Goal: Transaction & Acquisition: Purchase product/service

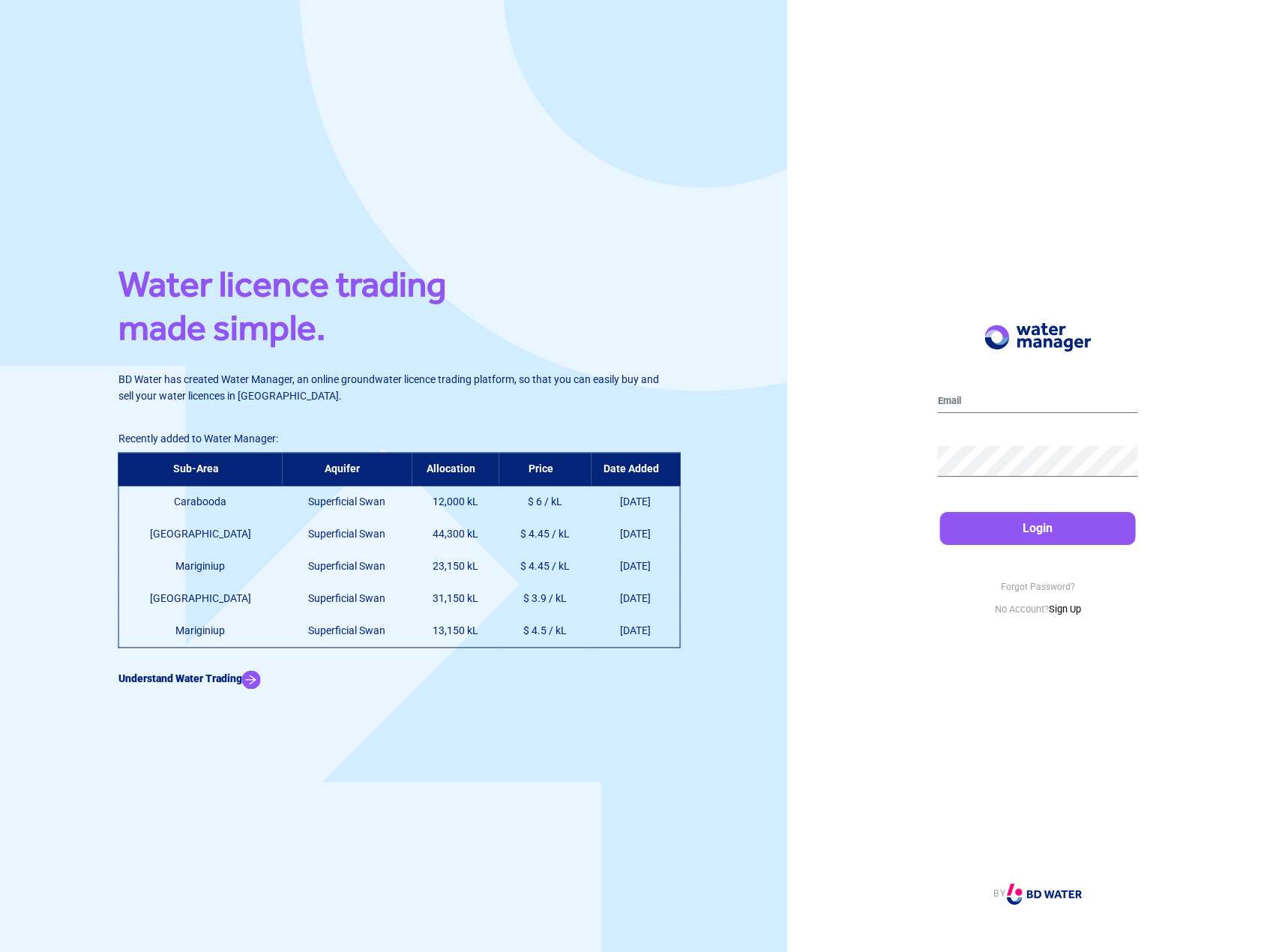
click at [307, 465] on th "Aquifer" at bounding box center [347, 469] width 130 height 33
click at [303, 496] on td "Superficial Swan" at bounding box center [347, 503] width 130 height 33
copy td "Superficial Swan"
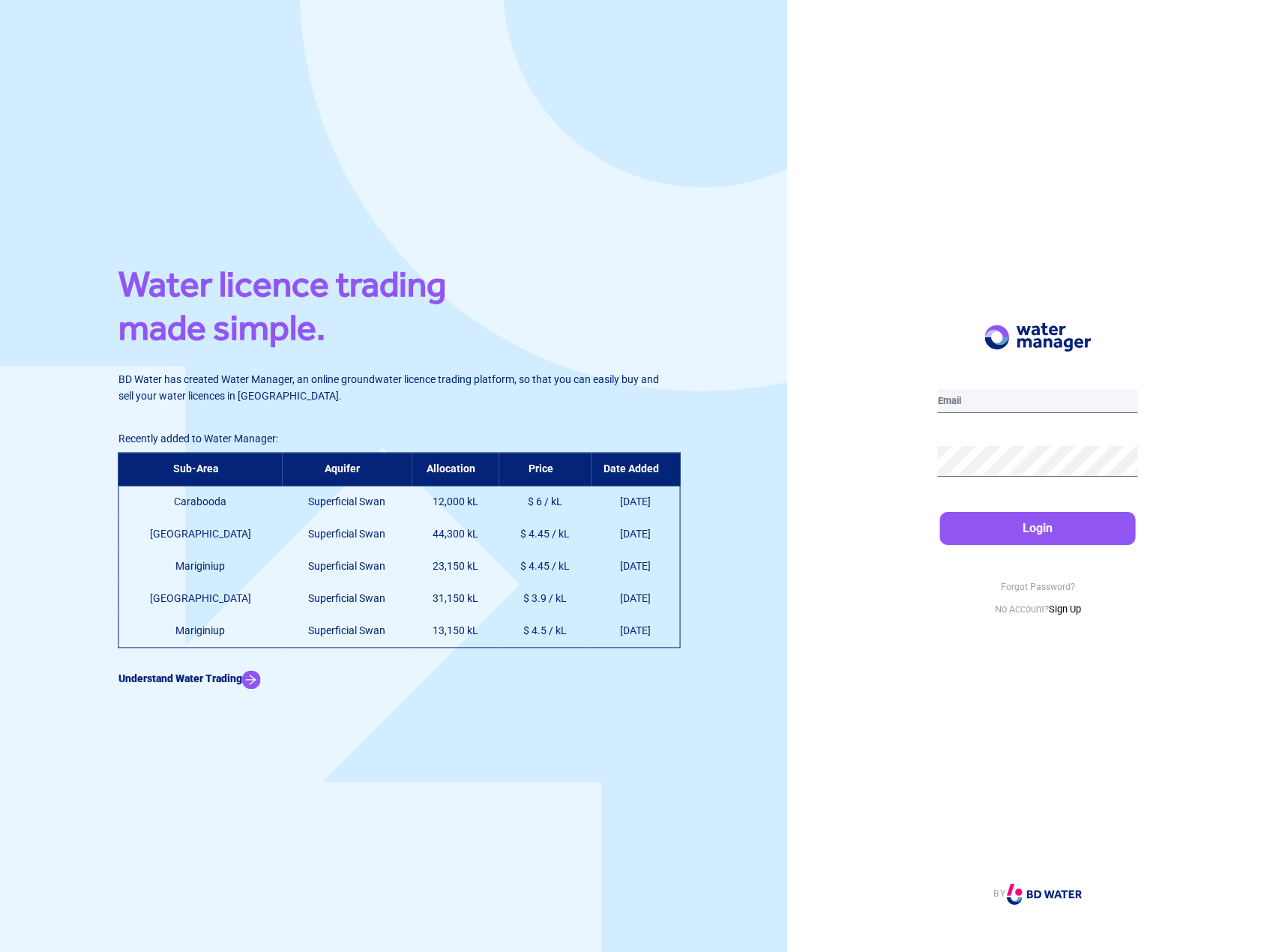
click at [999, 395] on input "email" at bounding box center [1038, 401] width 200 height 24
click at [1056, 610] on link "Sign Up" at bounding box center [1064, 609] width 33 height 11
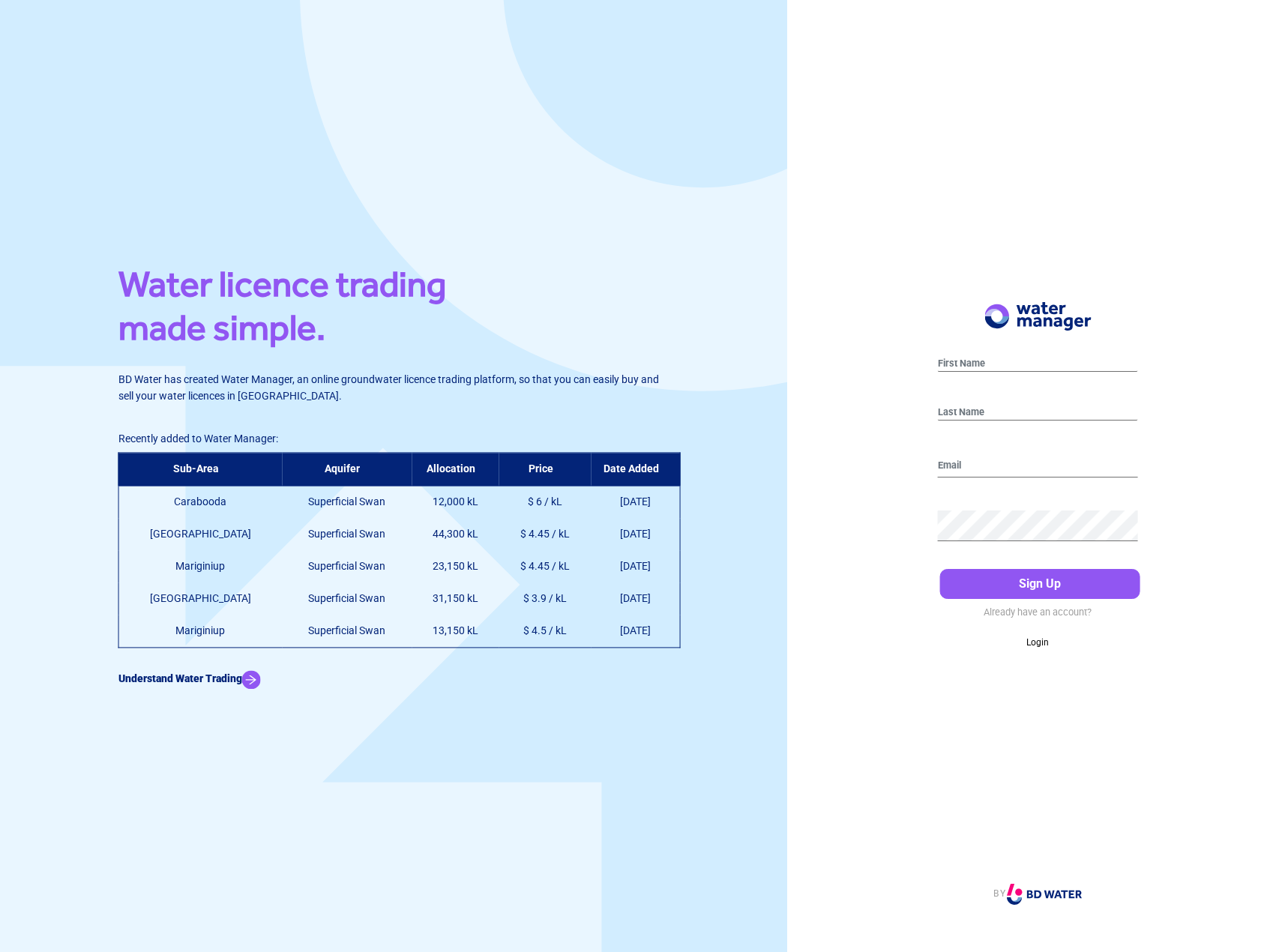
click at [972, 377] on div at bounding box center [1038, 367] width 200 height 37
click at [972, 354] on div at bounding box center [1038, 367] width 200 height 37
click at [985, 356] on input "text" at bounding box center [1038, 364] width 200 height 16
type input "[PERSON_NAME]"
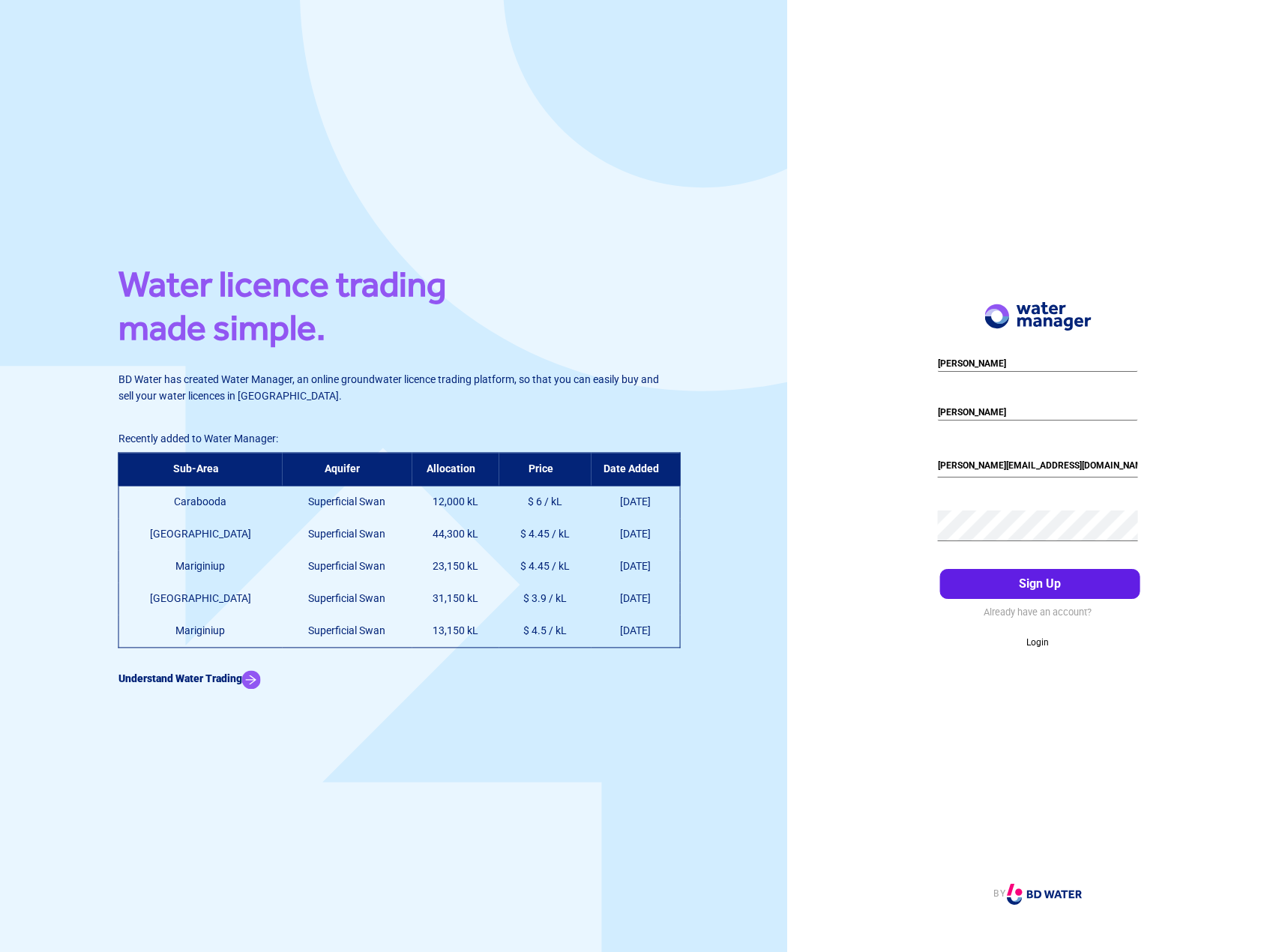
click at [940, 569] on button "Sign Up" at bounding box center [1040, 584] width 200 height 30
click at [1066, 582] on button "Sign Up" at bounding box center [1040, 584] width 200 height 30
drag, startPoint x: 1066, startPoint y: 458, endPoint x: 1048, endPoint y: 454, distance: 18.4
click at [1048, 454] on input "[PERSON_NAME][EMAIL_ADDRESS][DOMAIN_NAME]" at bounding box center [1038, 465] width 200 height 24
type input "[EMAIL_ADDRESS][DOMAIN_NAME]"
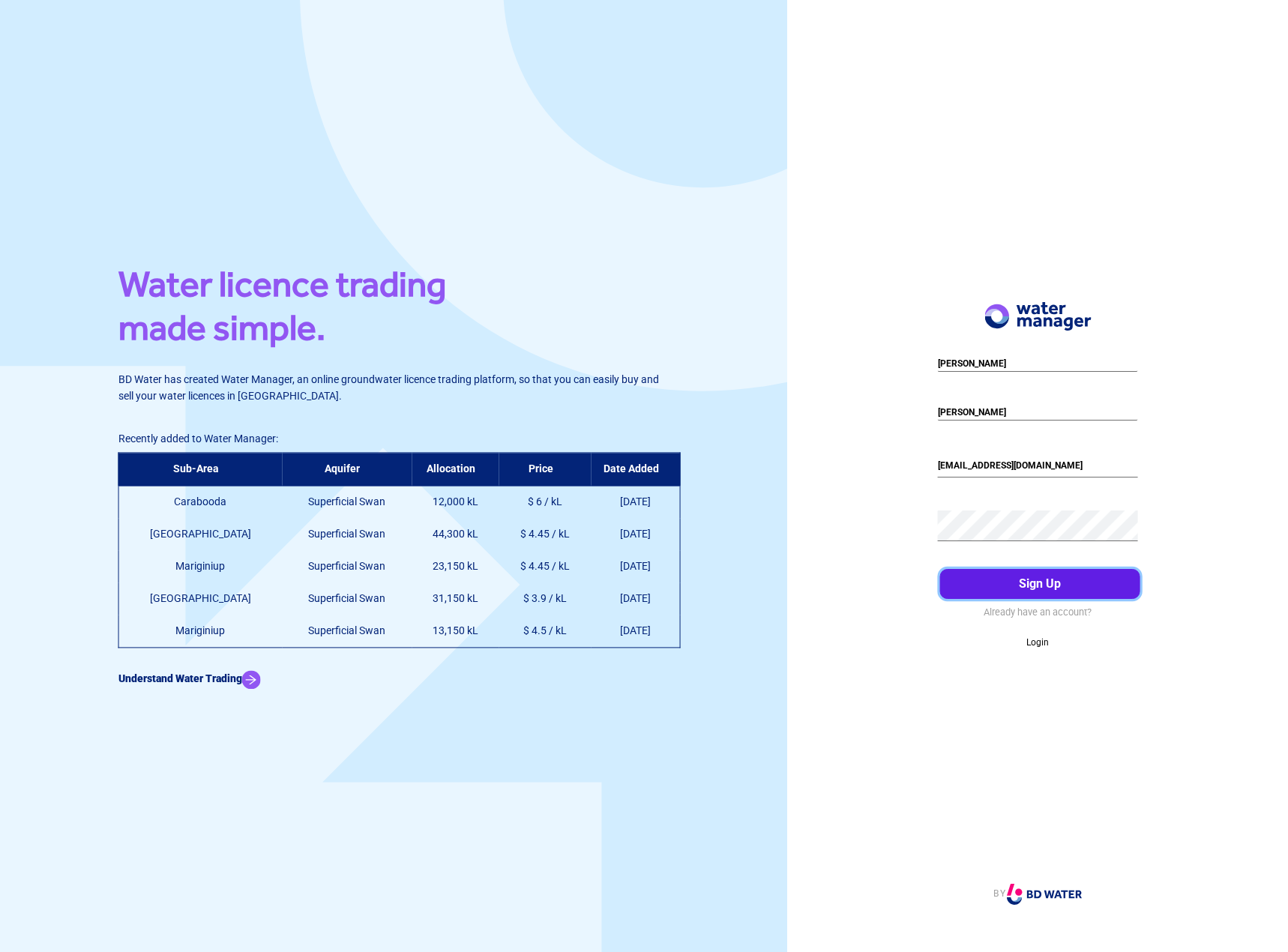
click at [1021, 580] on button "Sign Up" at bounding box center [1040, 584] width 200 height 30
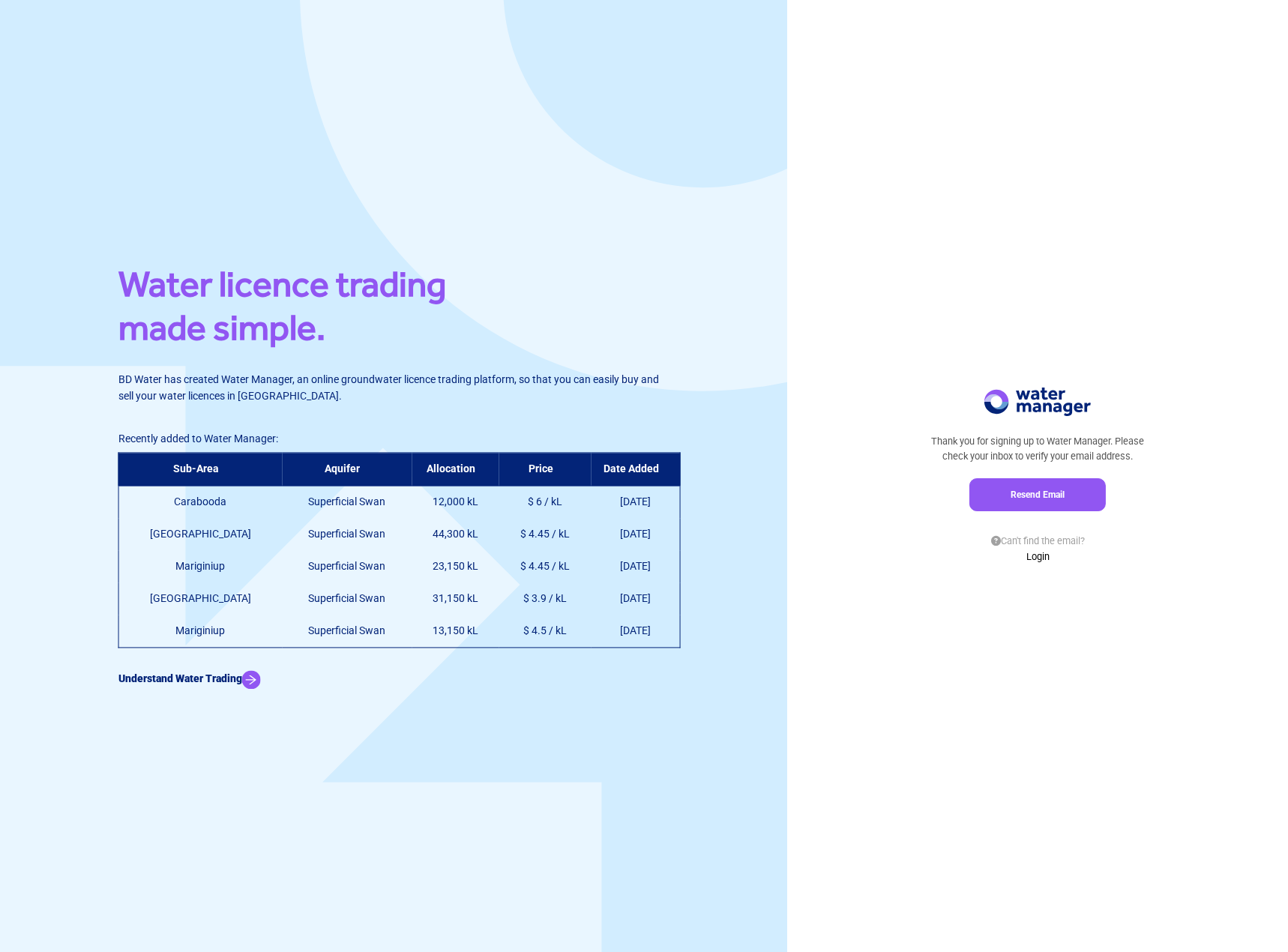
click at [179, 499] on td "Carabooda" at bounding box center [200, 503] width 164 height 33
click at [179, 468] on th "Sub-Area" at bounding box center [200, 469] width 164 height 33
drag, startPoint x: 125, startPoint y: 593, endPoint x: 207, endPoint y: 606, distance: 83.0
click at [241, 601] on td "[GEOGRAPHIC_DATA]" at bounding box center [200, 599] width 164 height 33
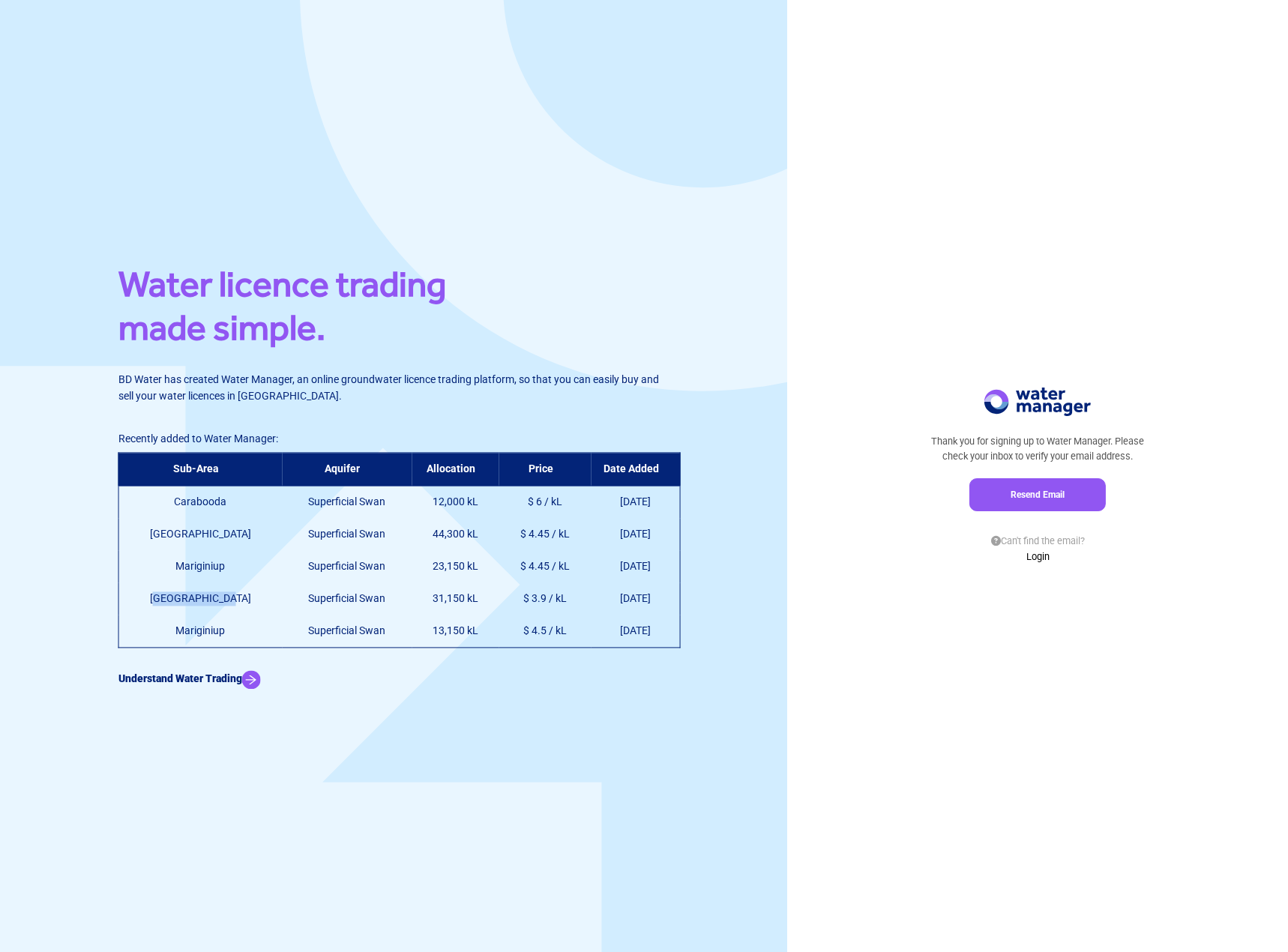
copy td "[GEOGRAPHIC_DATA]"
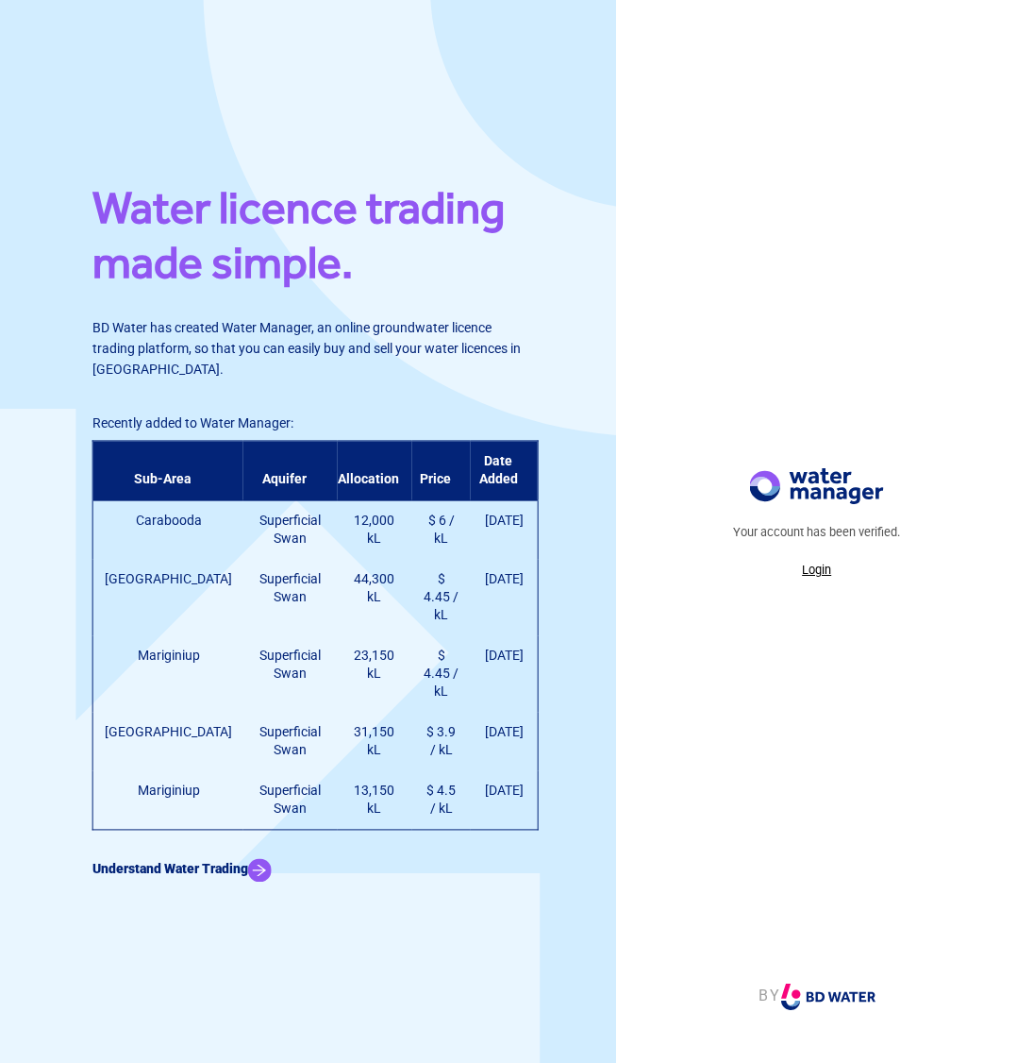
click at [812, 574] on p "Login" at bounding box center [816, 570] width 167 height 19
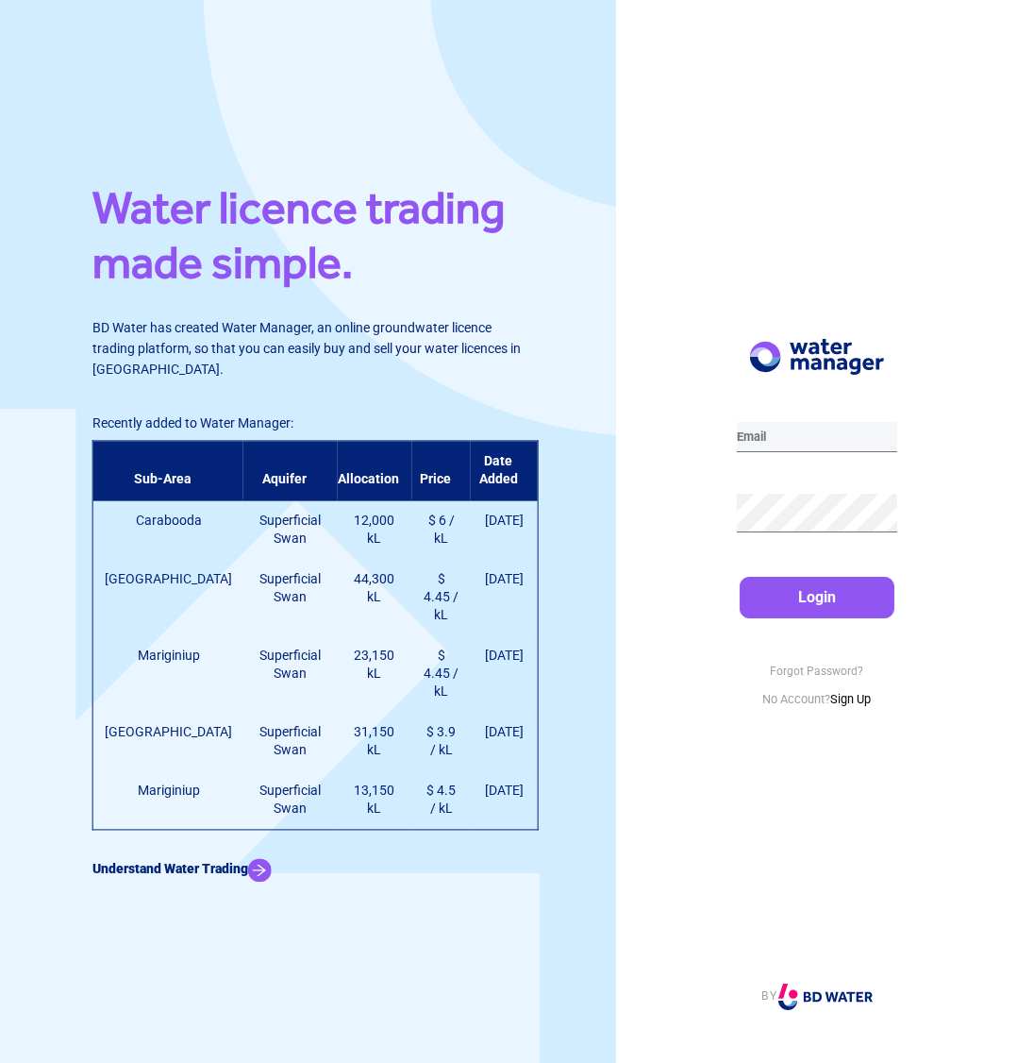
type input "leonardi835@gmail.com"
click at [776, 446] on input "leonardi835@gmail.com" at bounding box center [817, 437] width 160 height 30
click at [777, 595] on button "Login" at bounding box center [817, 598] width 155 height 42
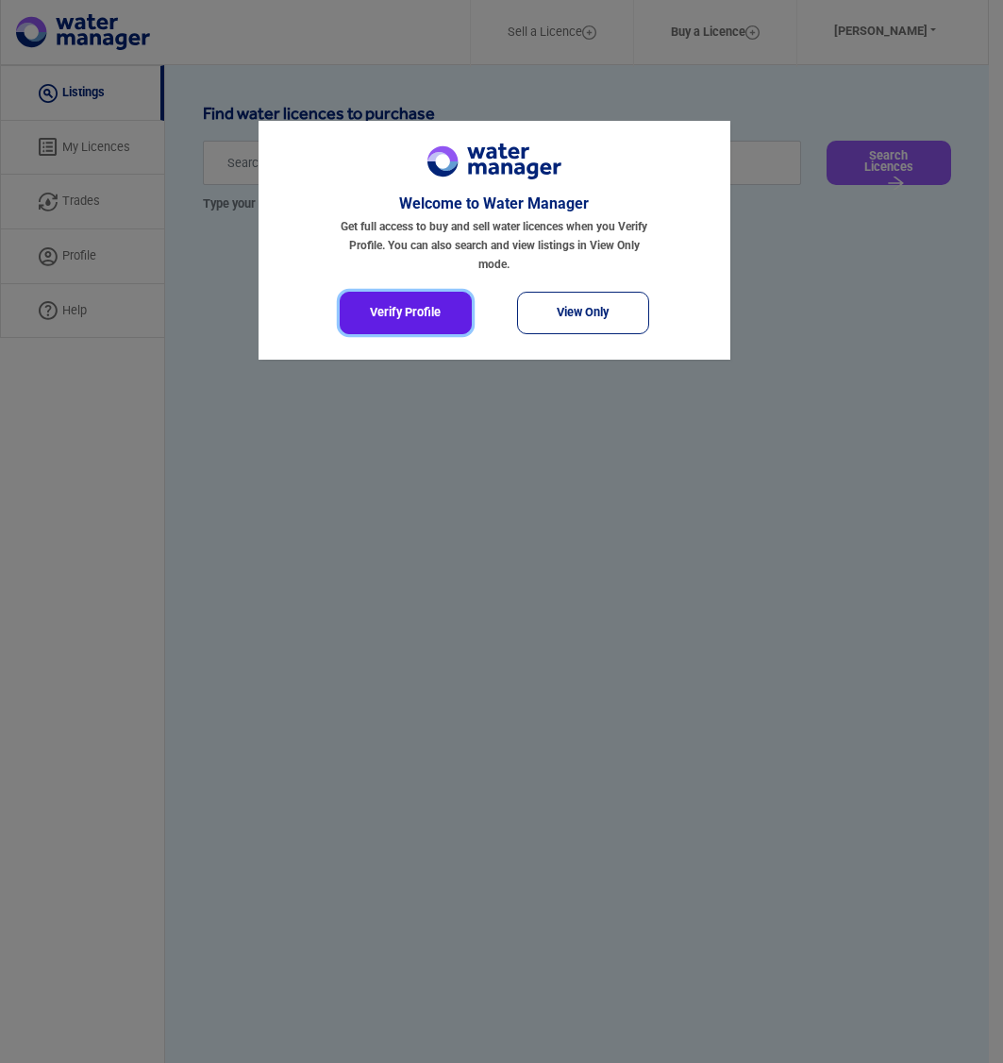
click at [417, 309] on button "Verify Profile" at bounding box center [406, 313] width 132 height 42
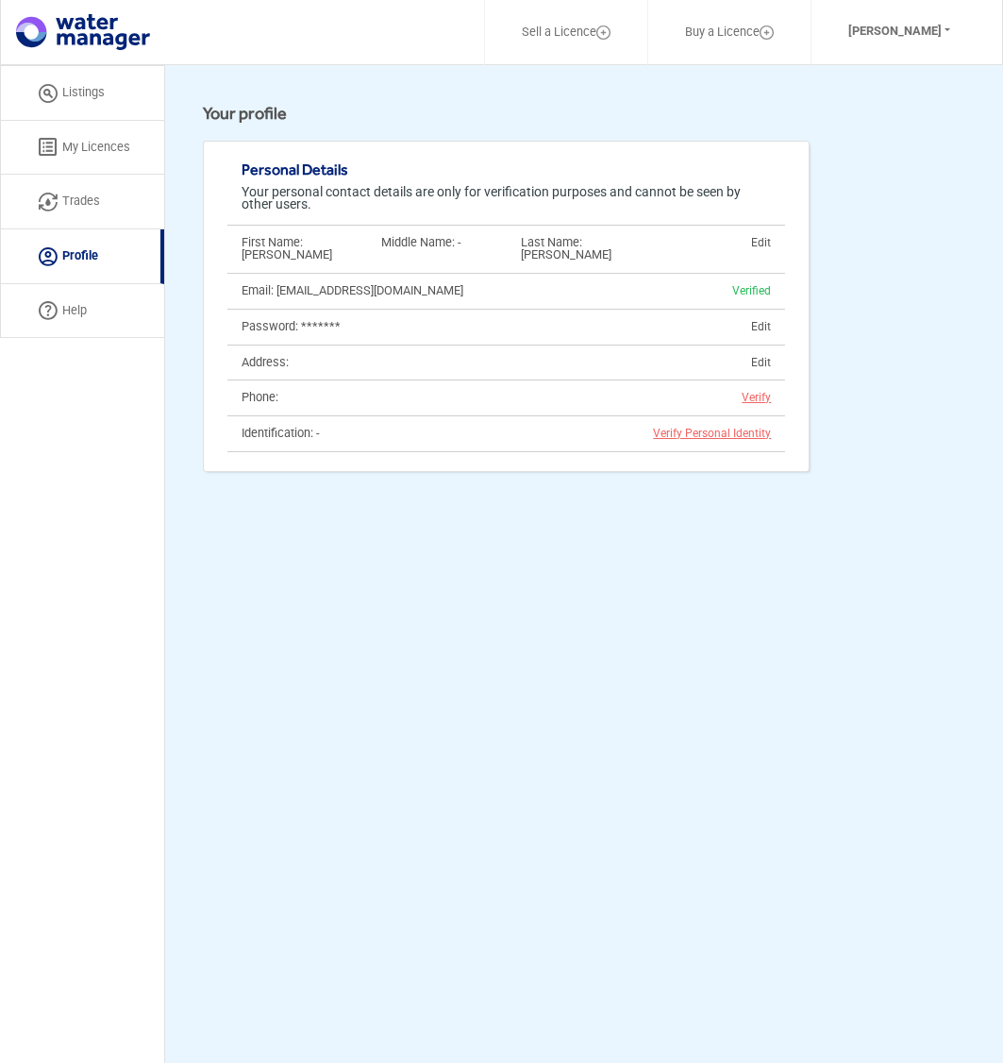
click at [761, 391] on span "Verify" at bounding box center [749, 397] width 43 height 13
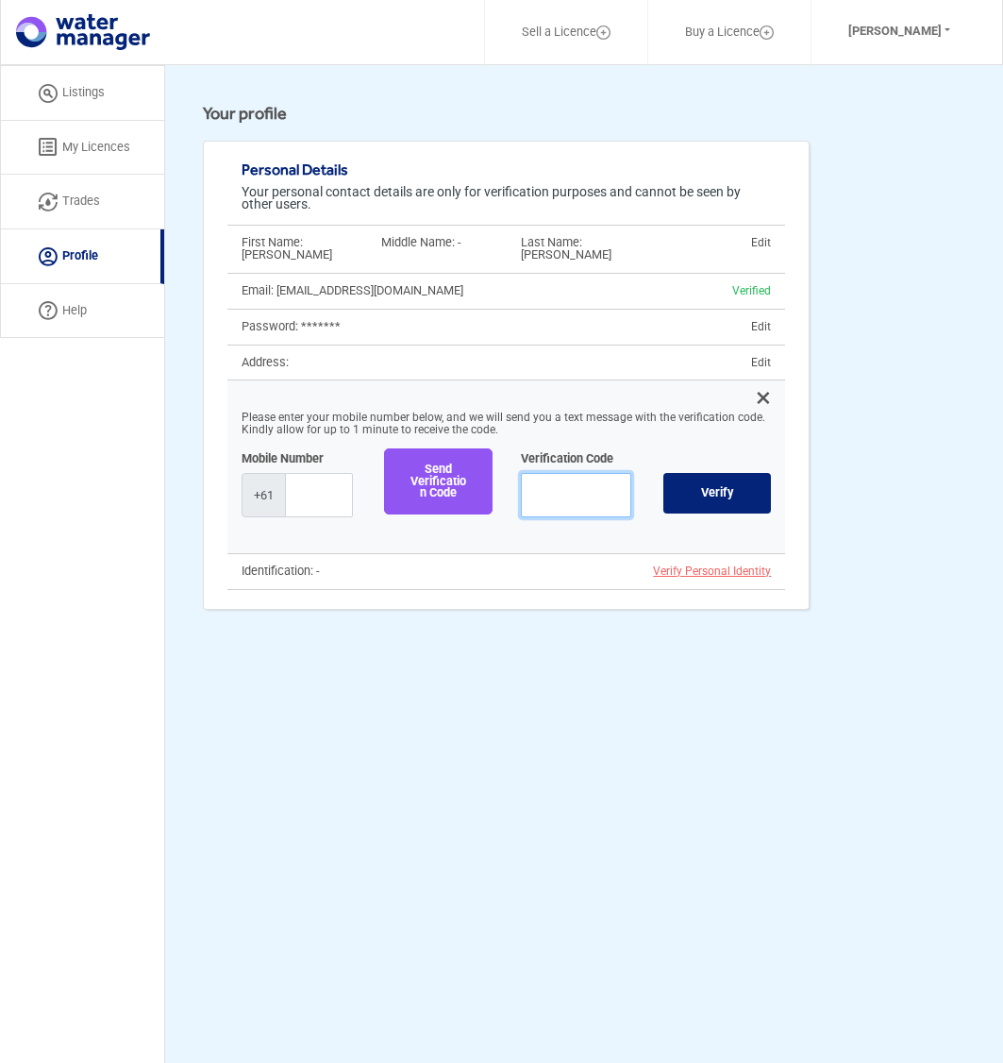
click at [545, 473] on input "text" at bounding box center [576, 495] width 111 height 44
click at [328, 479] on input "text" at bounding box center [319, 495] width 68 height 44
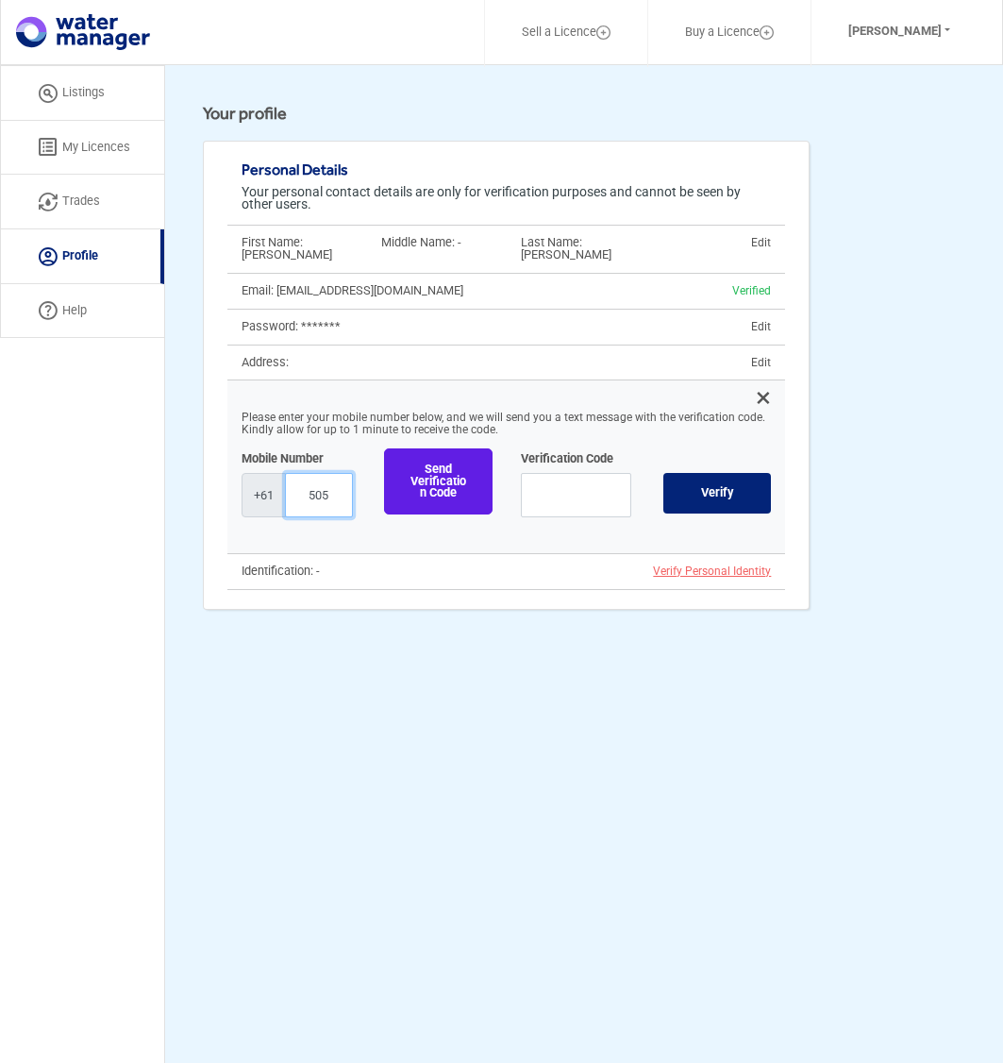
type input "423522505"
click at [431, 470] on button "Send Verification Code" at bounding box center [438, 481] width 109 height 66
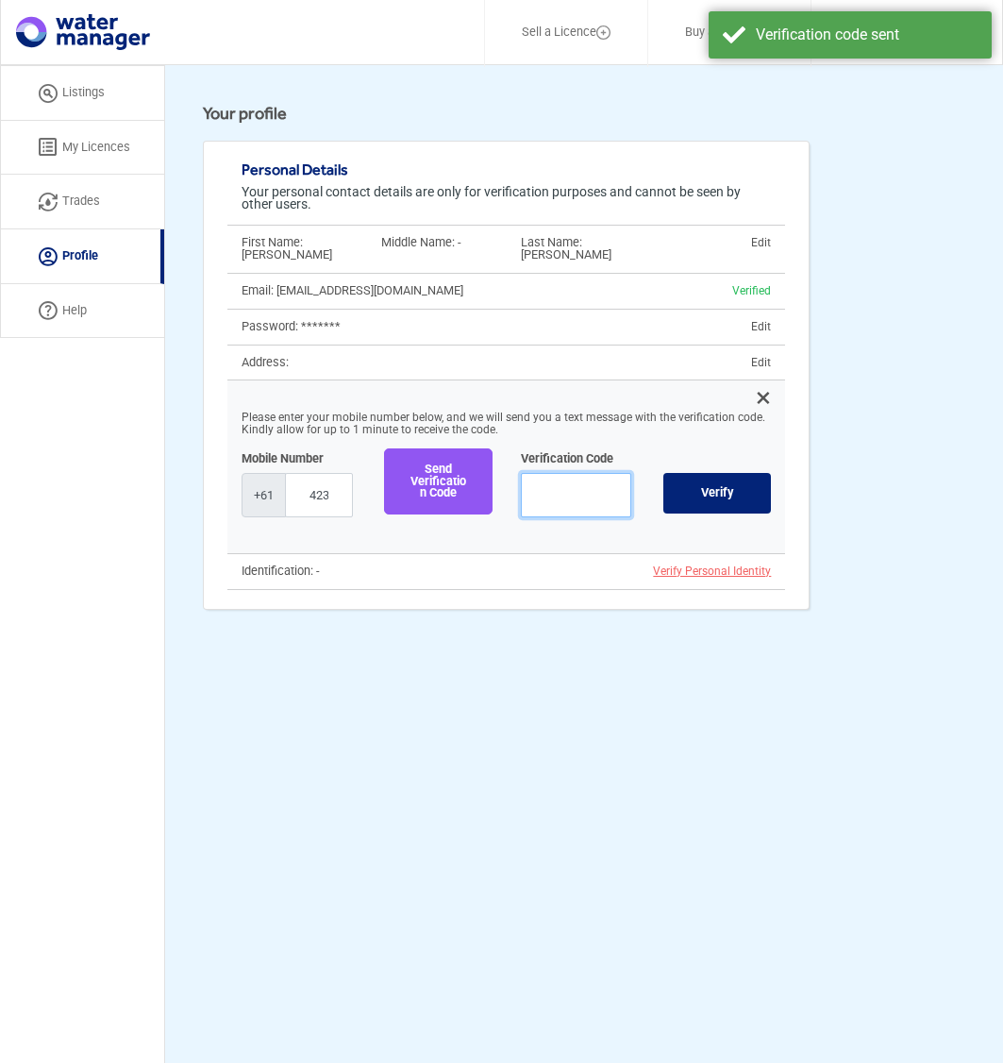
click at [601, 482] on input "text" at bounding box center [576, 495] width 111 height 44
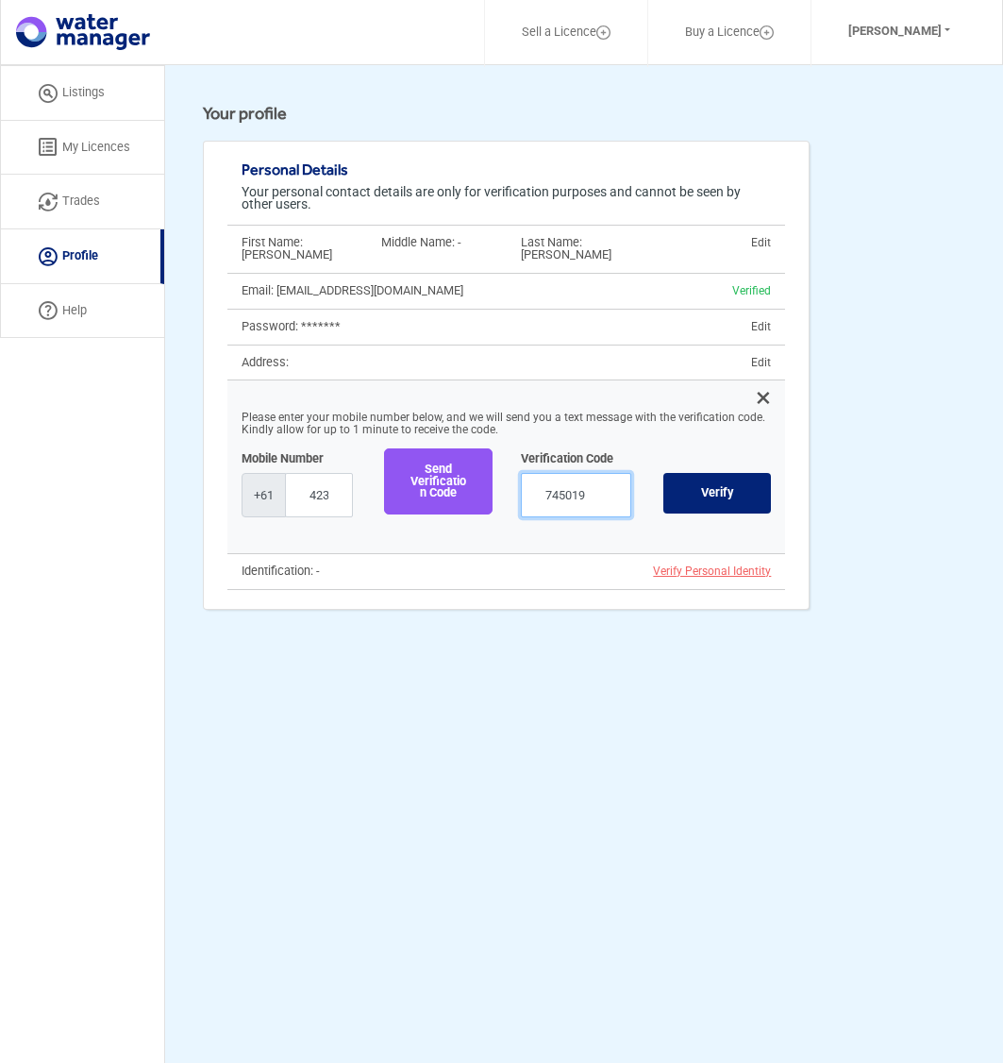
type input "745019"
click at [681, 479] on button "Verify" at bounding box center [717, 493] width 109 height 42
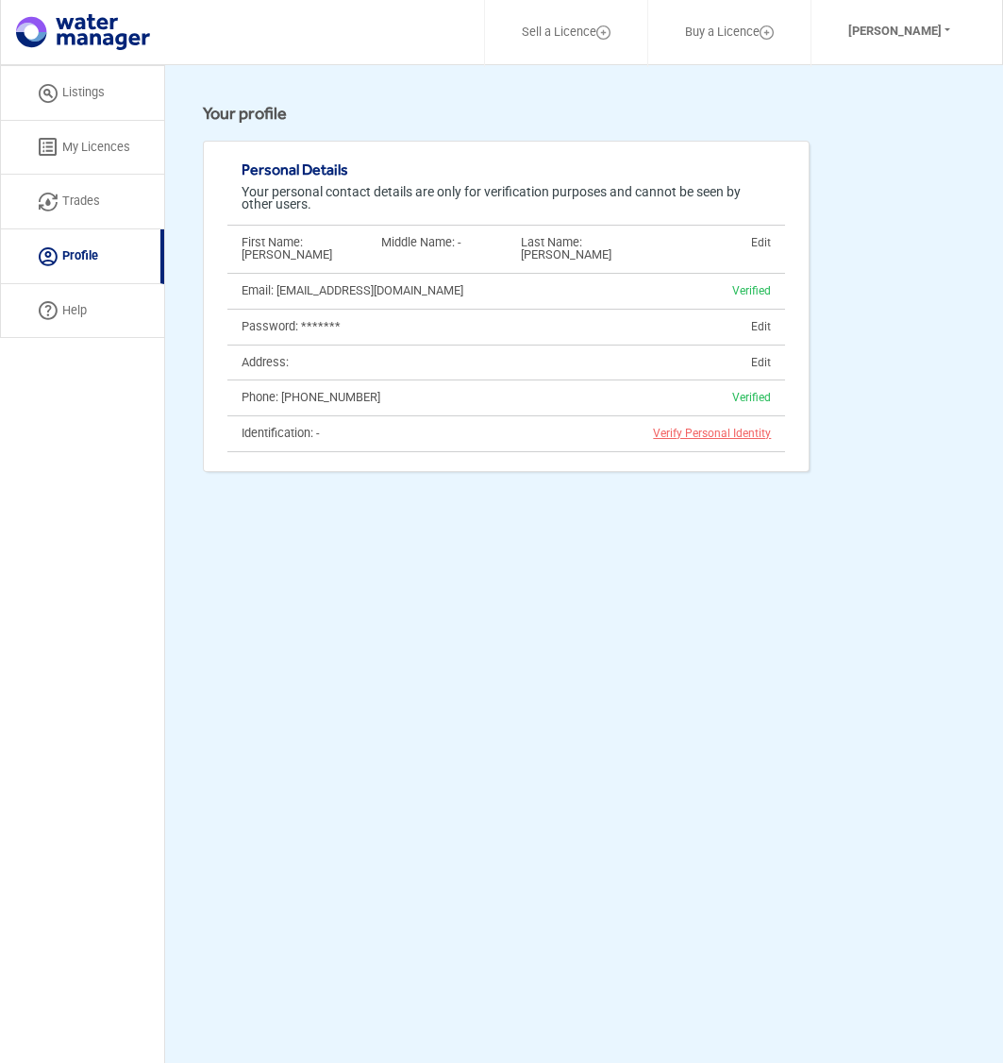
click at [77, 135] on link "My Licences" at bounding box center [82, 148] width 164 height 55
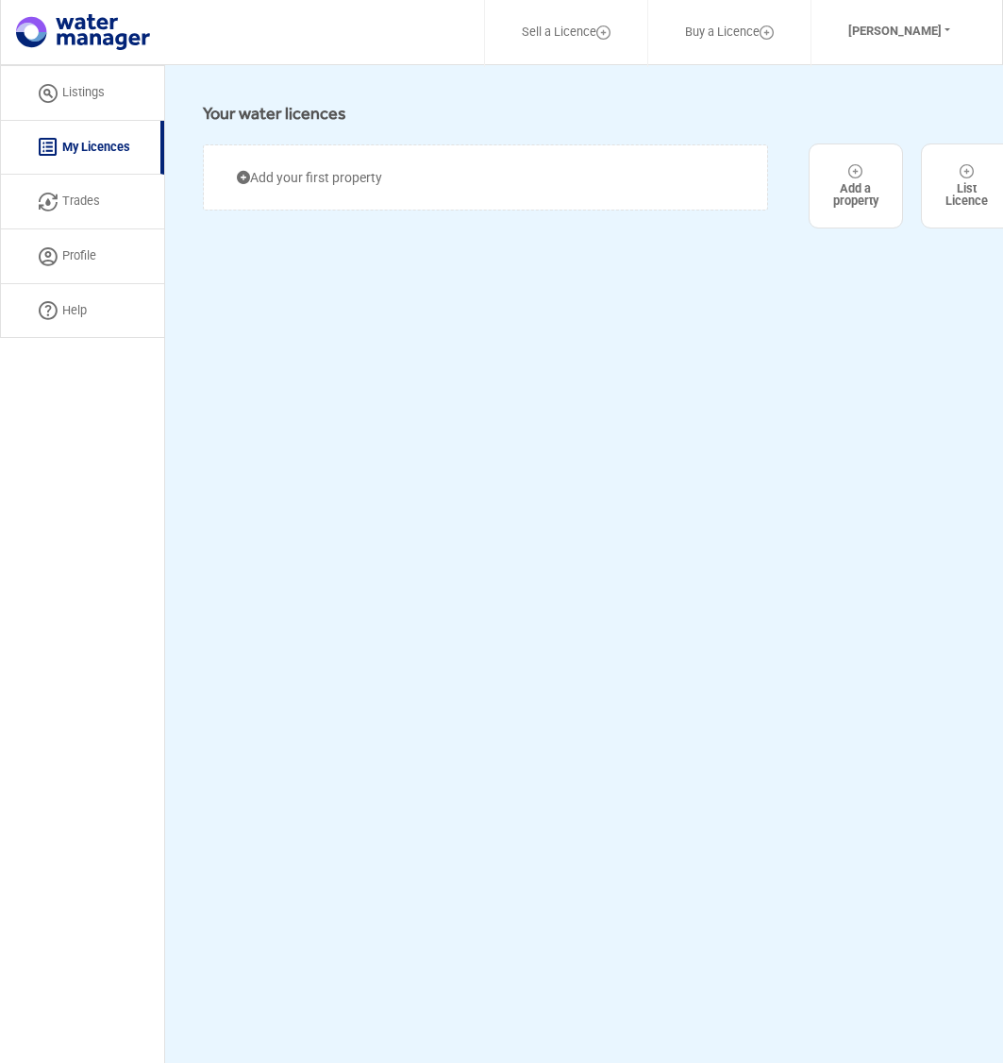
click at [110, 100] on link "Listings" at bounding box center [82, 93] width 164 height 56
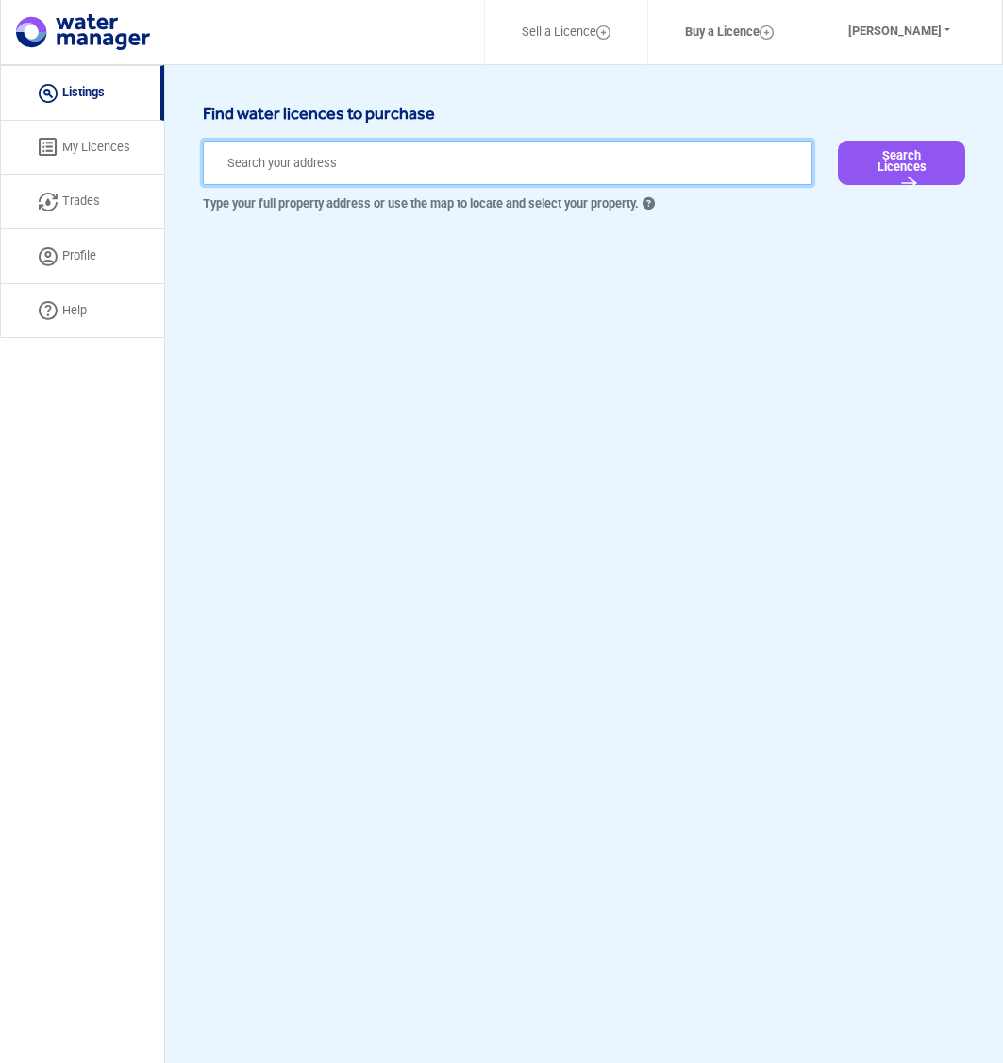
click at [299, 157] on input "text" at bounding box center [508, 163] width 610 height 44
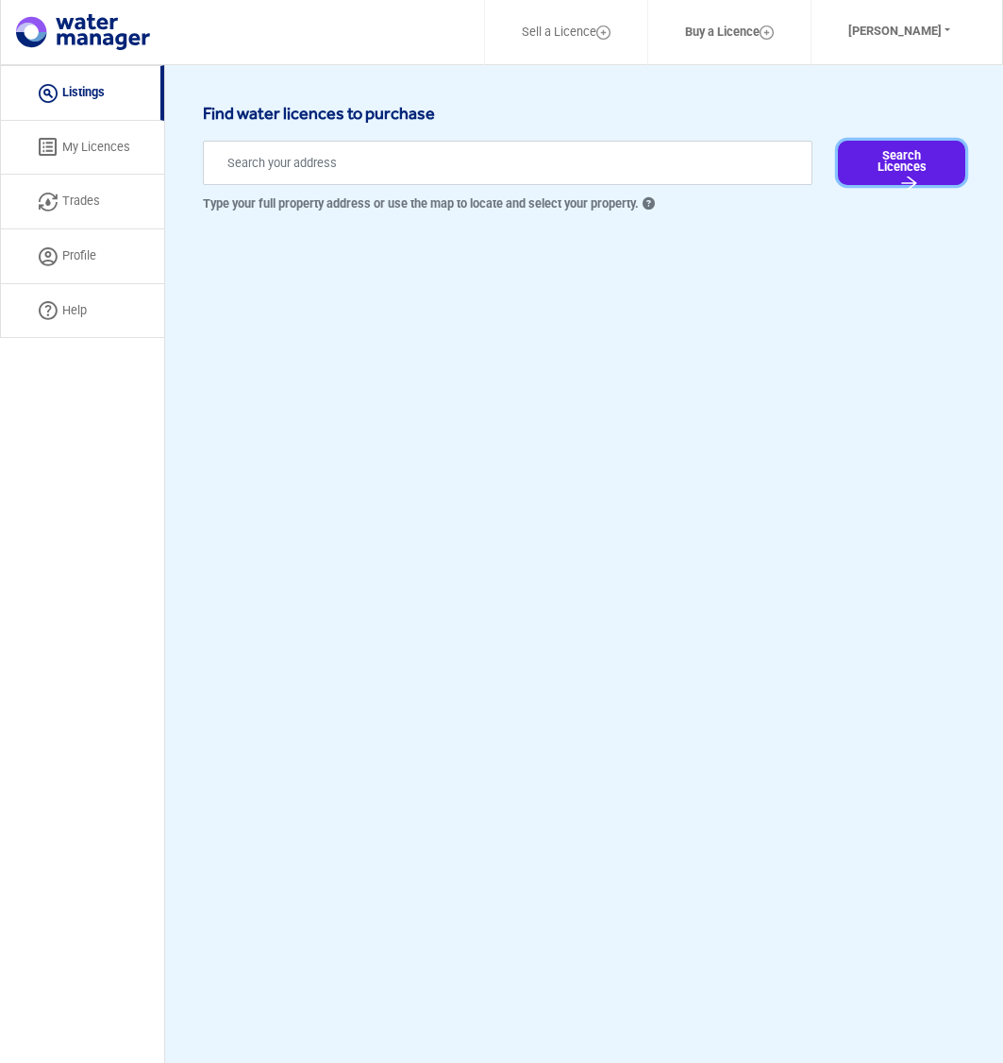
click at [914, 153] on button "Search Licences" at bounding box center [901, 163] width 127 height 44
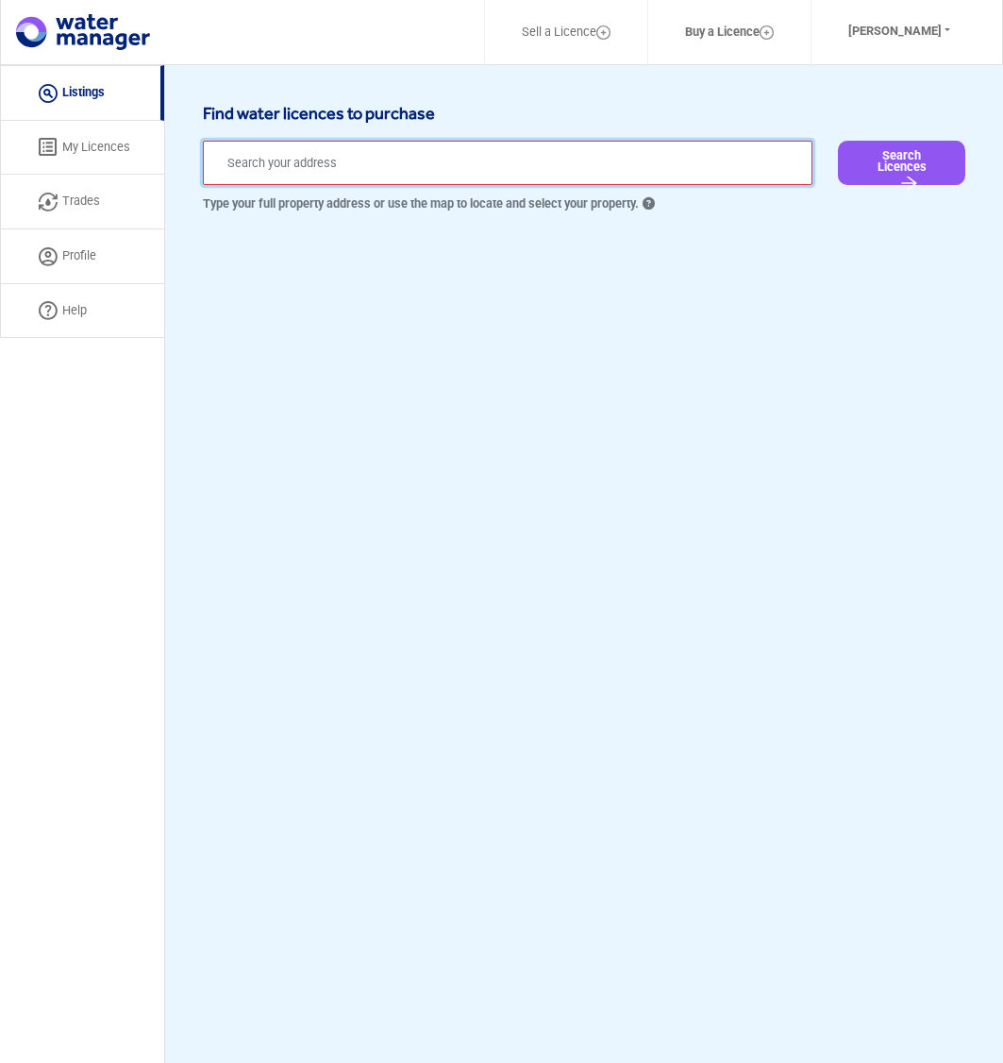
click at [392, 174] on input "text" at bounding box center [508, 163] width 610 height 44
click at [96, 143] on link "My Licences" at bounding box center [82, 148] width 164 height 55
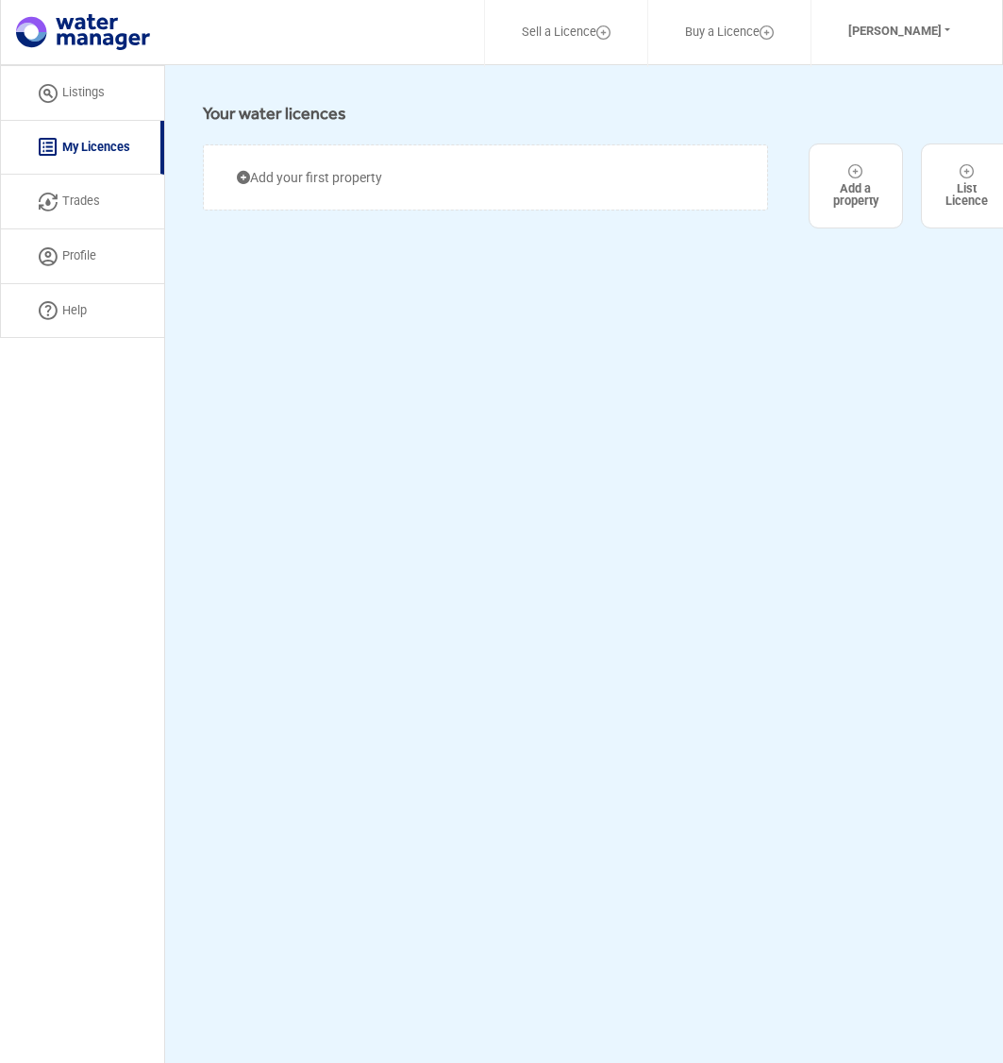
click at [98, 192] on link "Trades" at bounding box center [82, 202] width 164 height 55
select select "active"
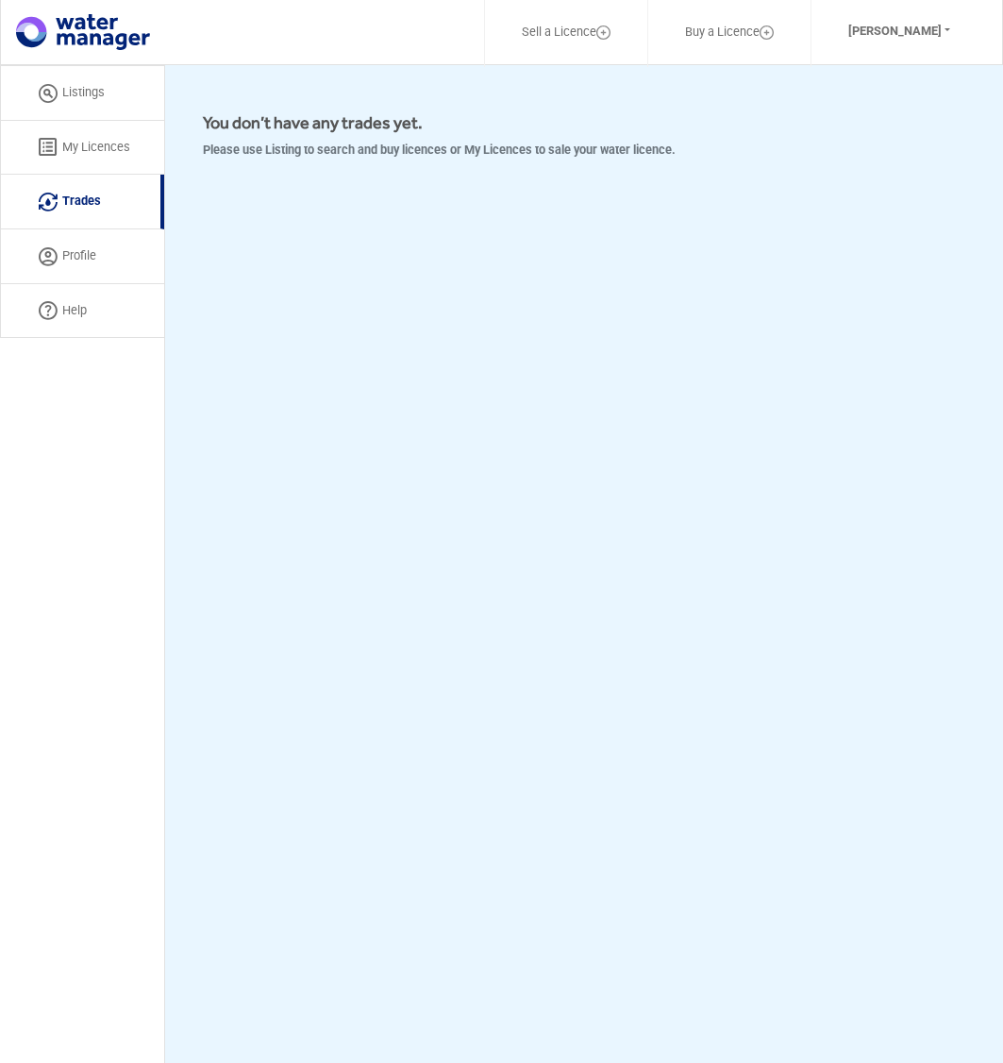
click at [114, 254] on link "Profile" at bounding box center [82, 256] width 164 height 55
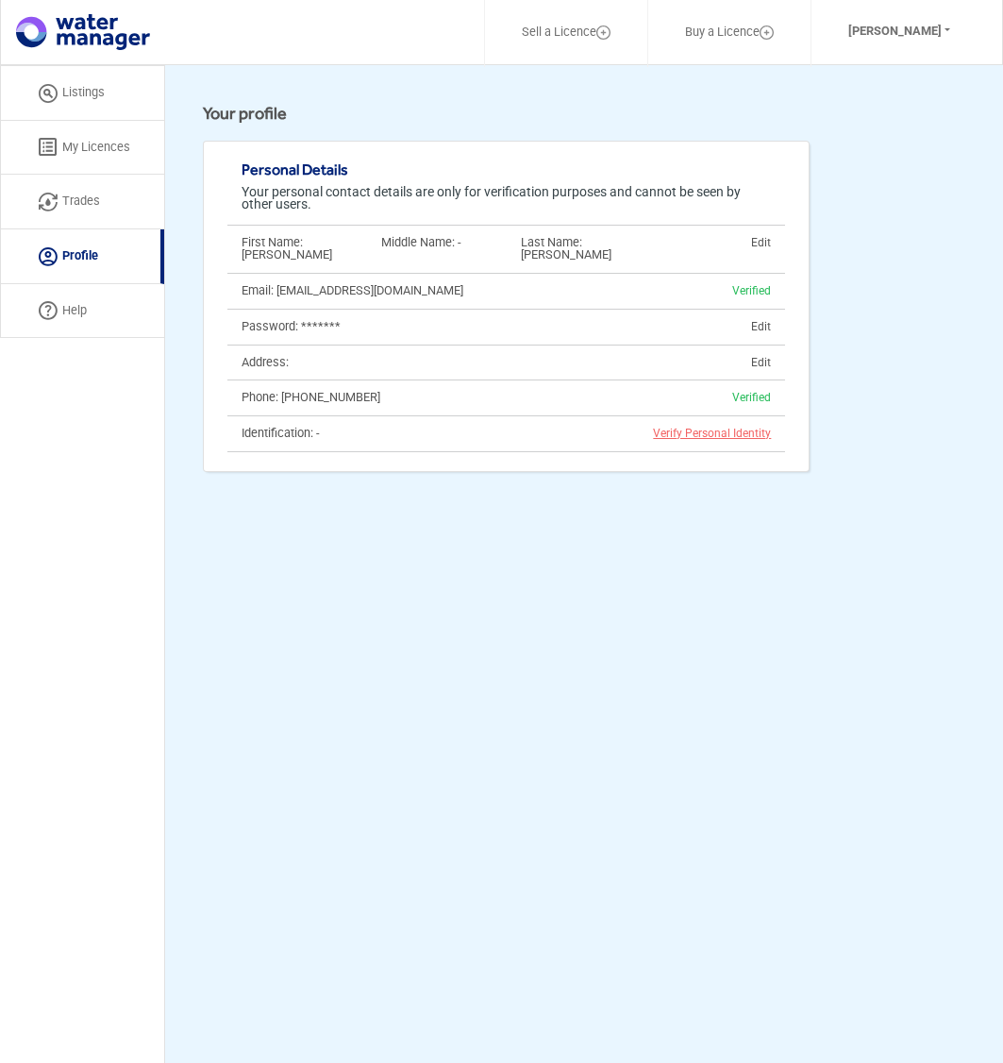
click at [96, 135] on link "My Licences" at bounding box center [82, 148] width 164 height 55
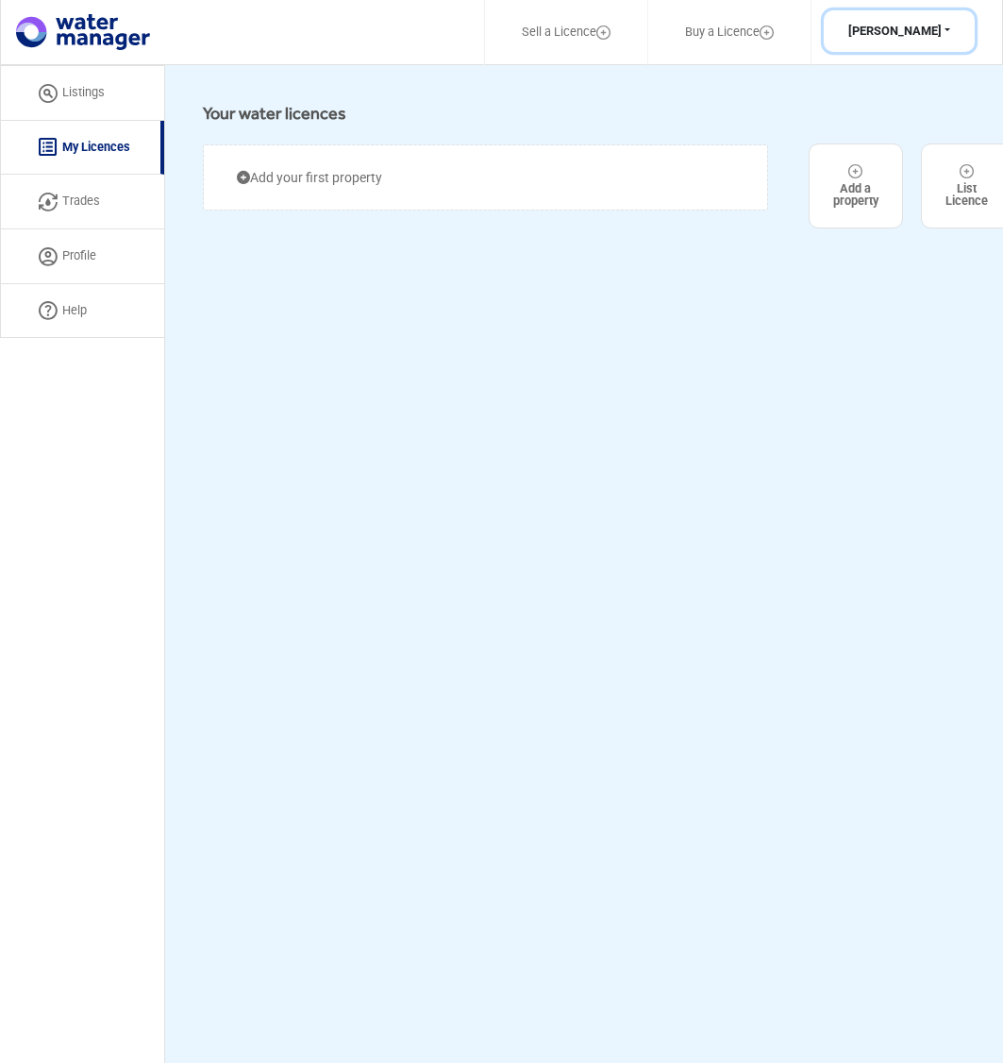
click at [841, 29] on button "Angelo Leonardi" at bounding box center [899, 31] width 151 height 42
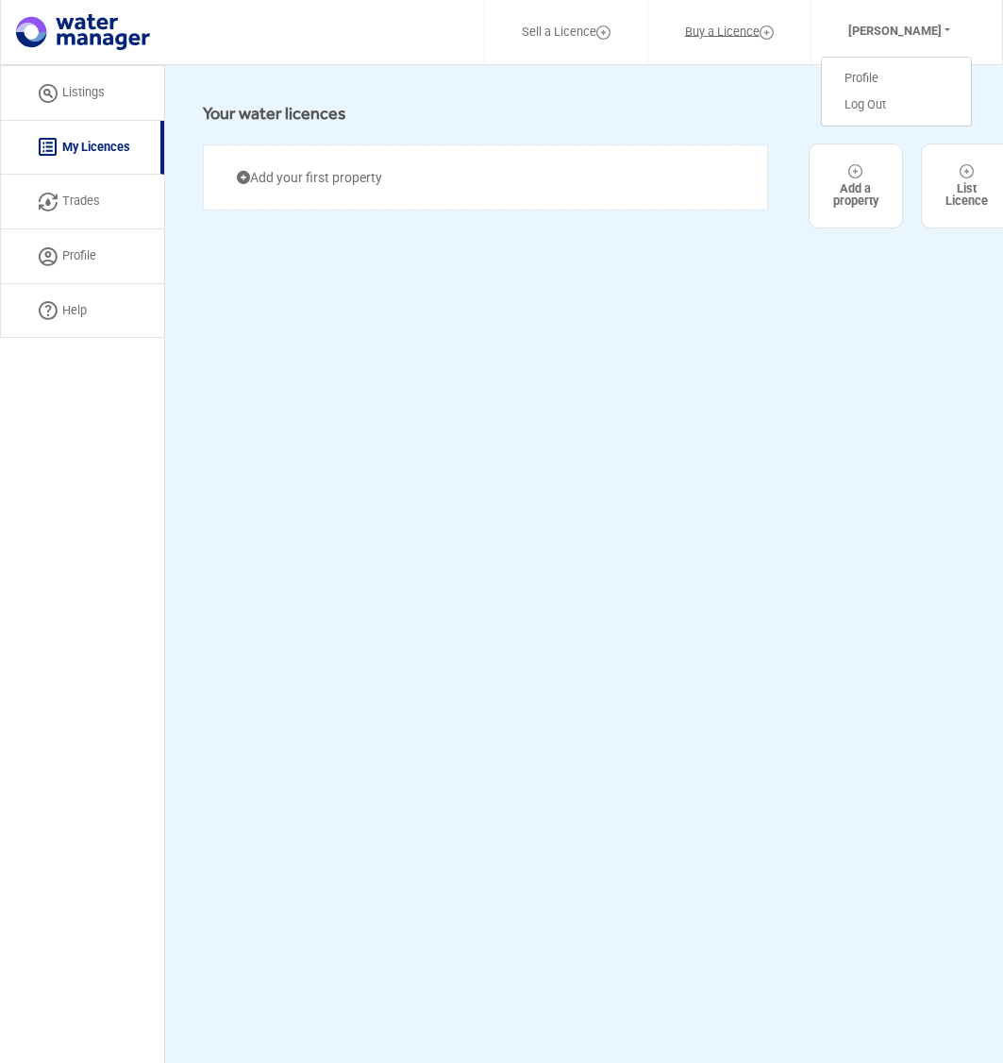
click at [733, 18] on link "Buy a Licence" at bounding box center [730, 32] width 138 height 44
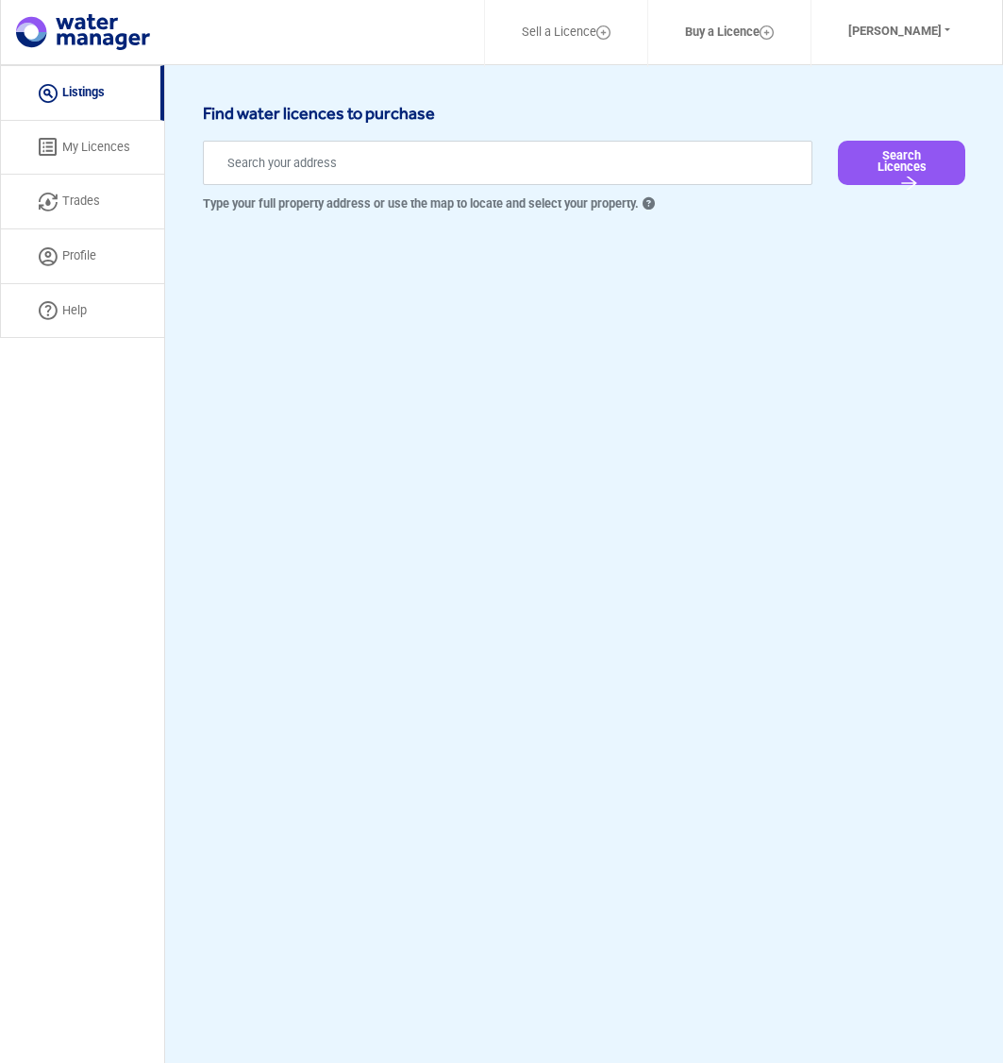
click at [232, 157] on input "text" at bounding box center [508, 163] width 610 height 44
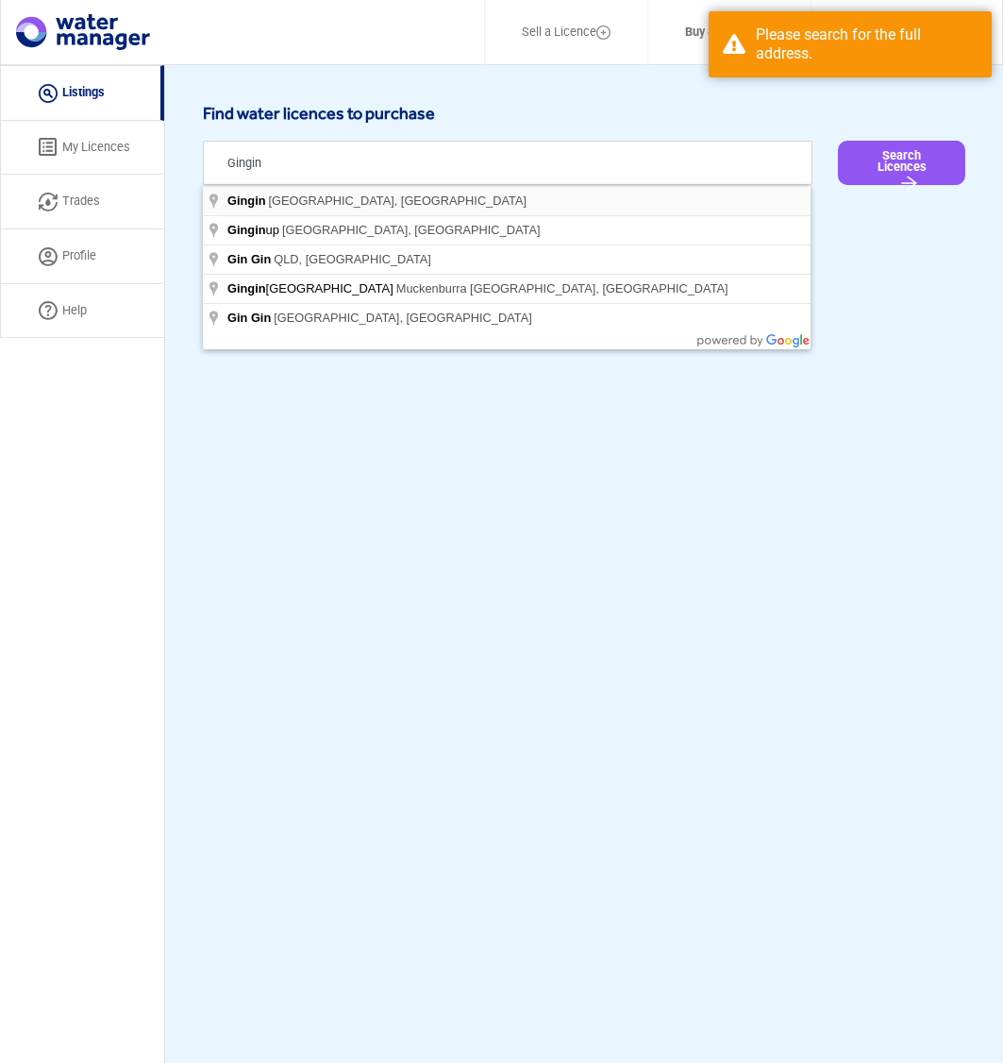
type input "Gingin WA, Australia"
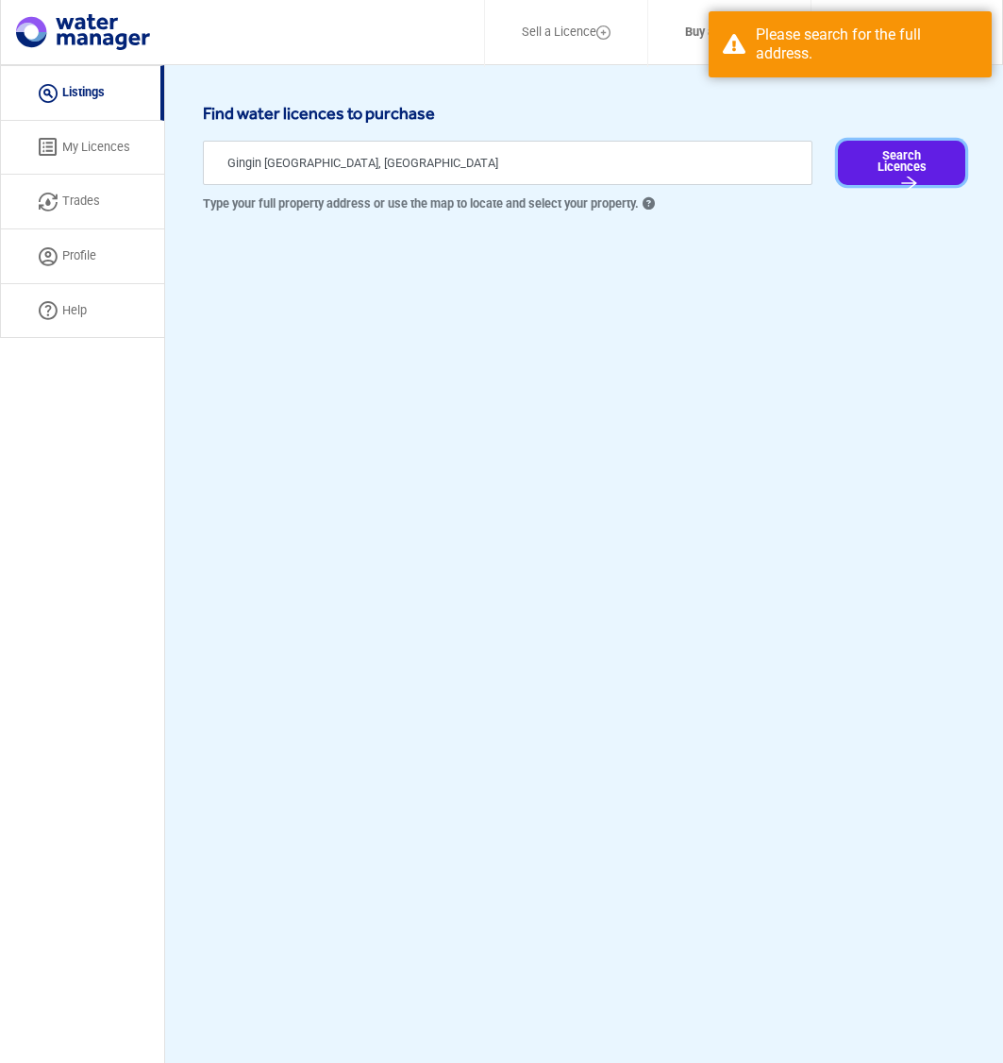
click at [902, 163] on button "Search Licences" at bounding box center [901, 163] width 127 height 44
click at [876, 154] on button "Search Licences" at bounding box center [901, 163] width 127 height 44
click at [884, 155] on button "Search Licences" at bounding box center [901, 163] width 127 height 44
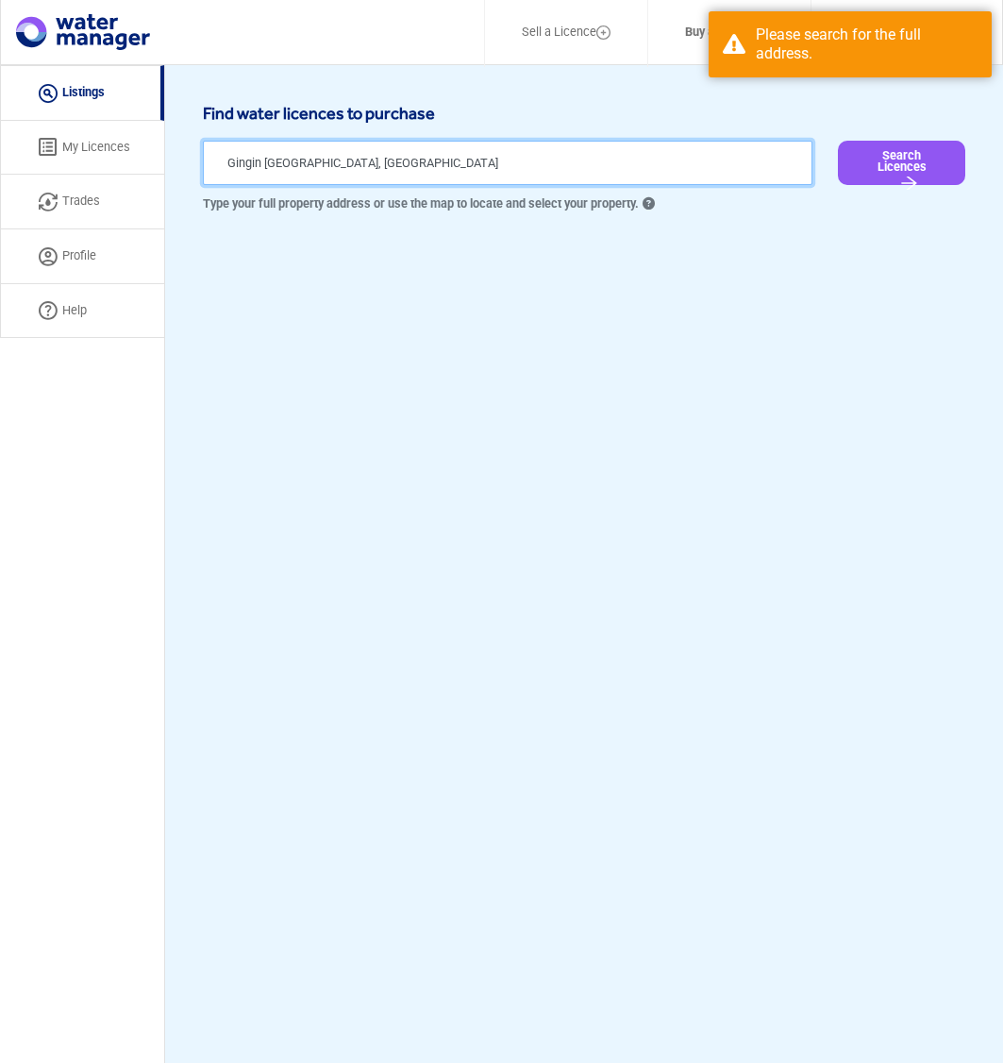
click at [349, 158] on input "Gingin WA, Australia" at bounding box center [508, 163] width 610 height 44
click at [218, 164] on input "Gingin WA, Australia" at bounding box center [508, 163] width 610 height 44
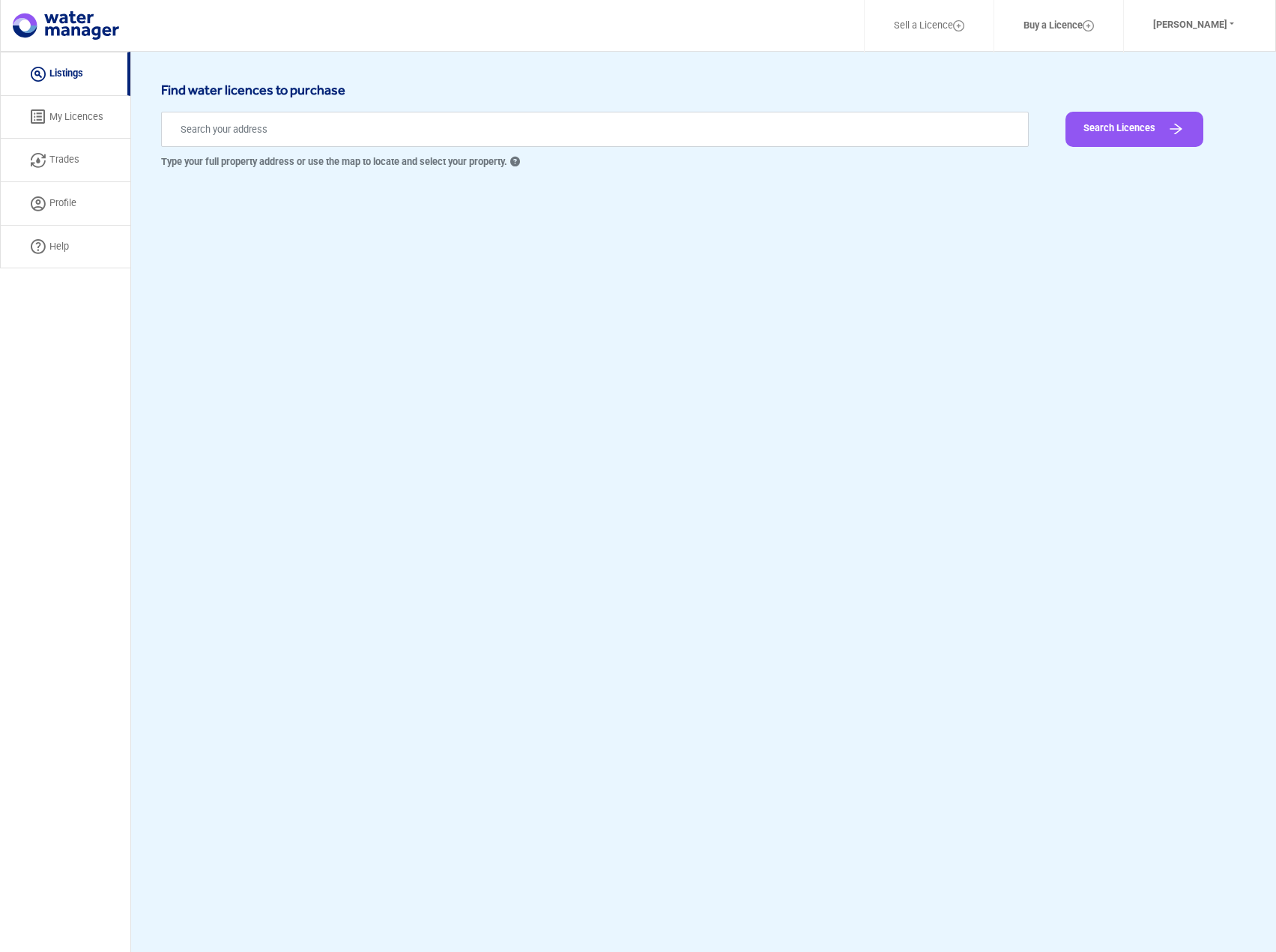
click at [101, 123] on link "My Licences" at bounding box center [65, 118] width 130 height 44
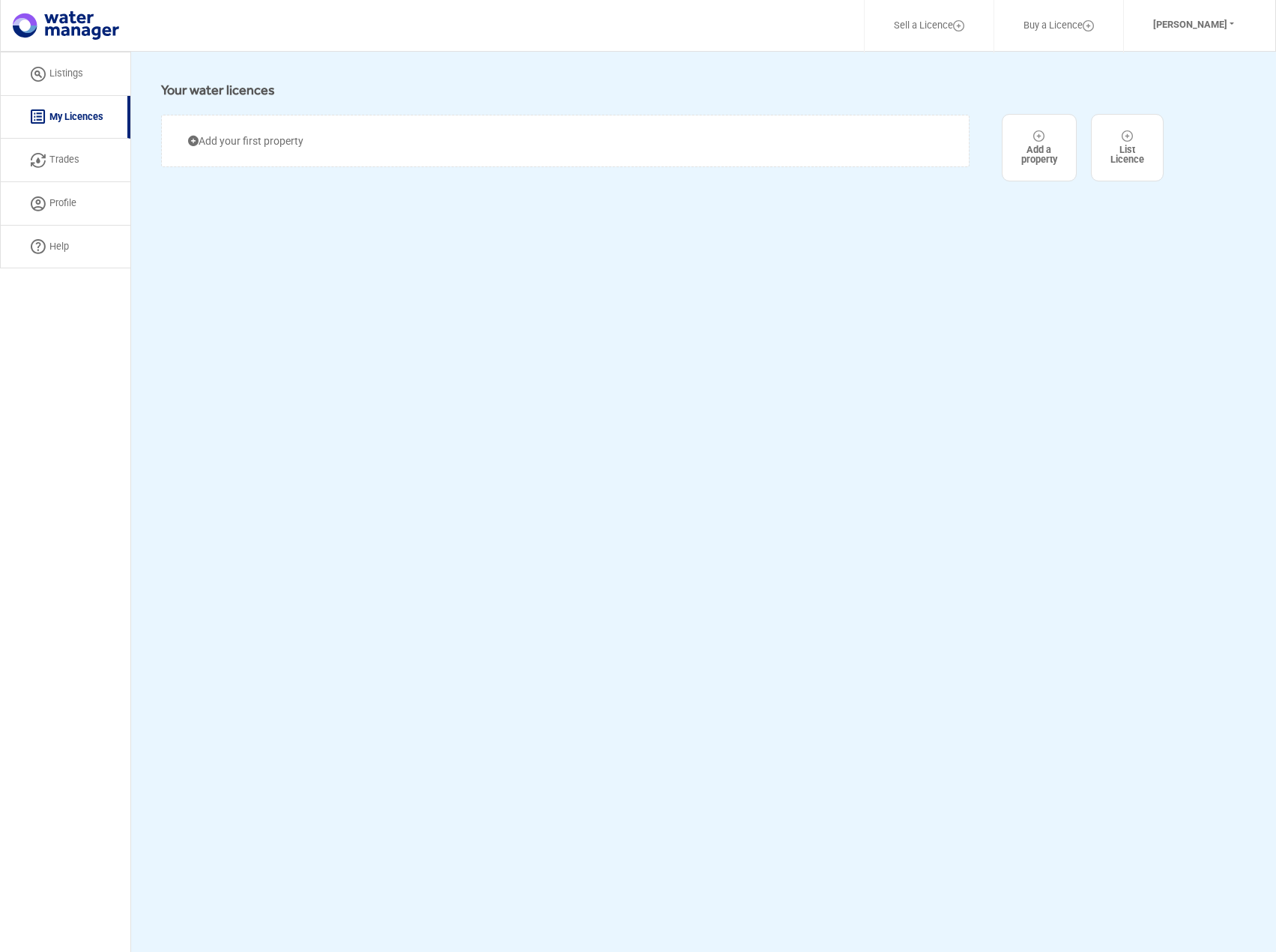
click at [67, 149] on link "Trades" at bounding box center [65, 160] width 130 height 44
select select "active"
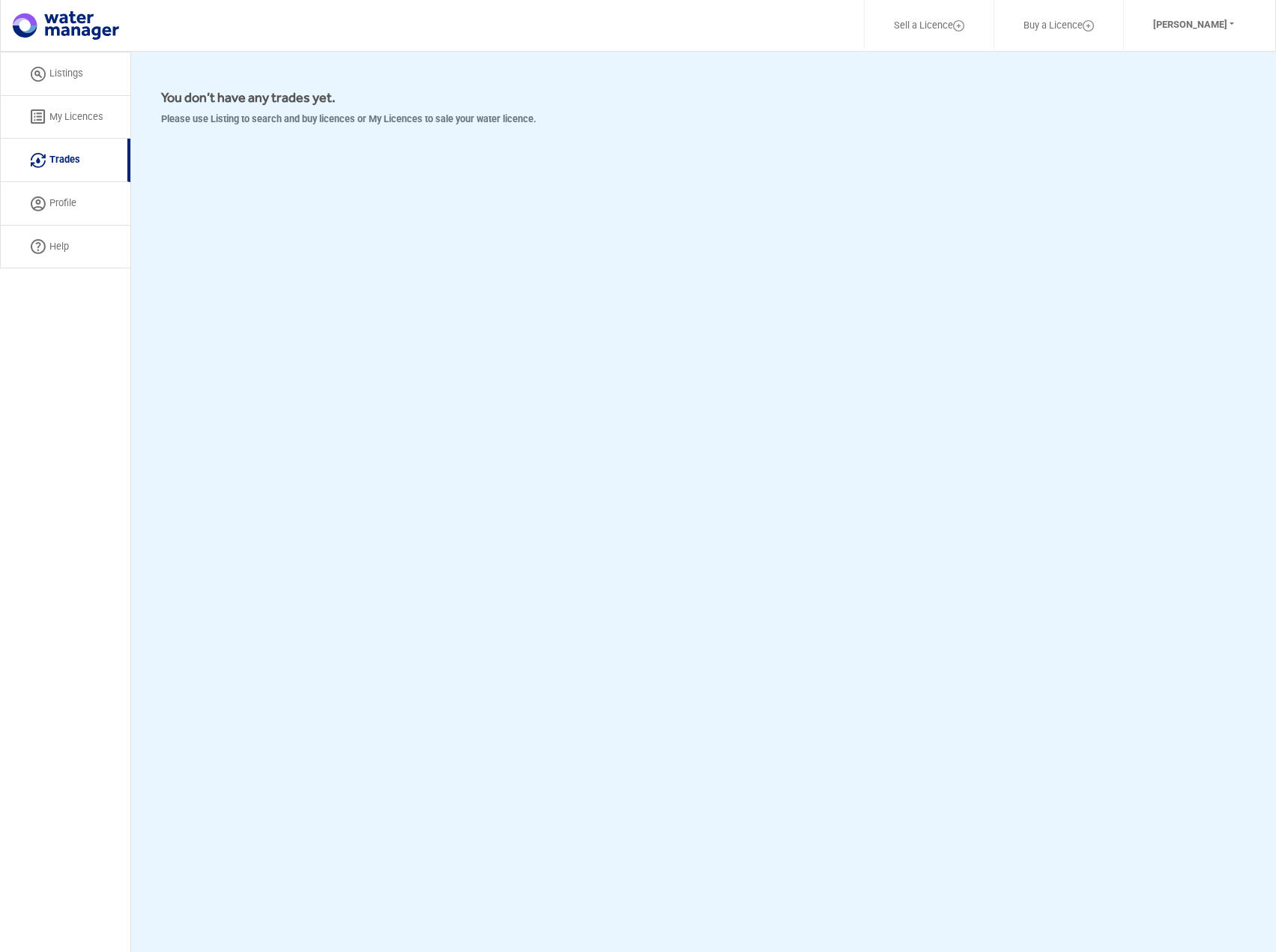
click at [82, 70] on link "Listings" at bounding box center [65, 74] width 130 height 44
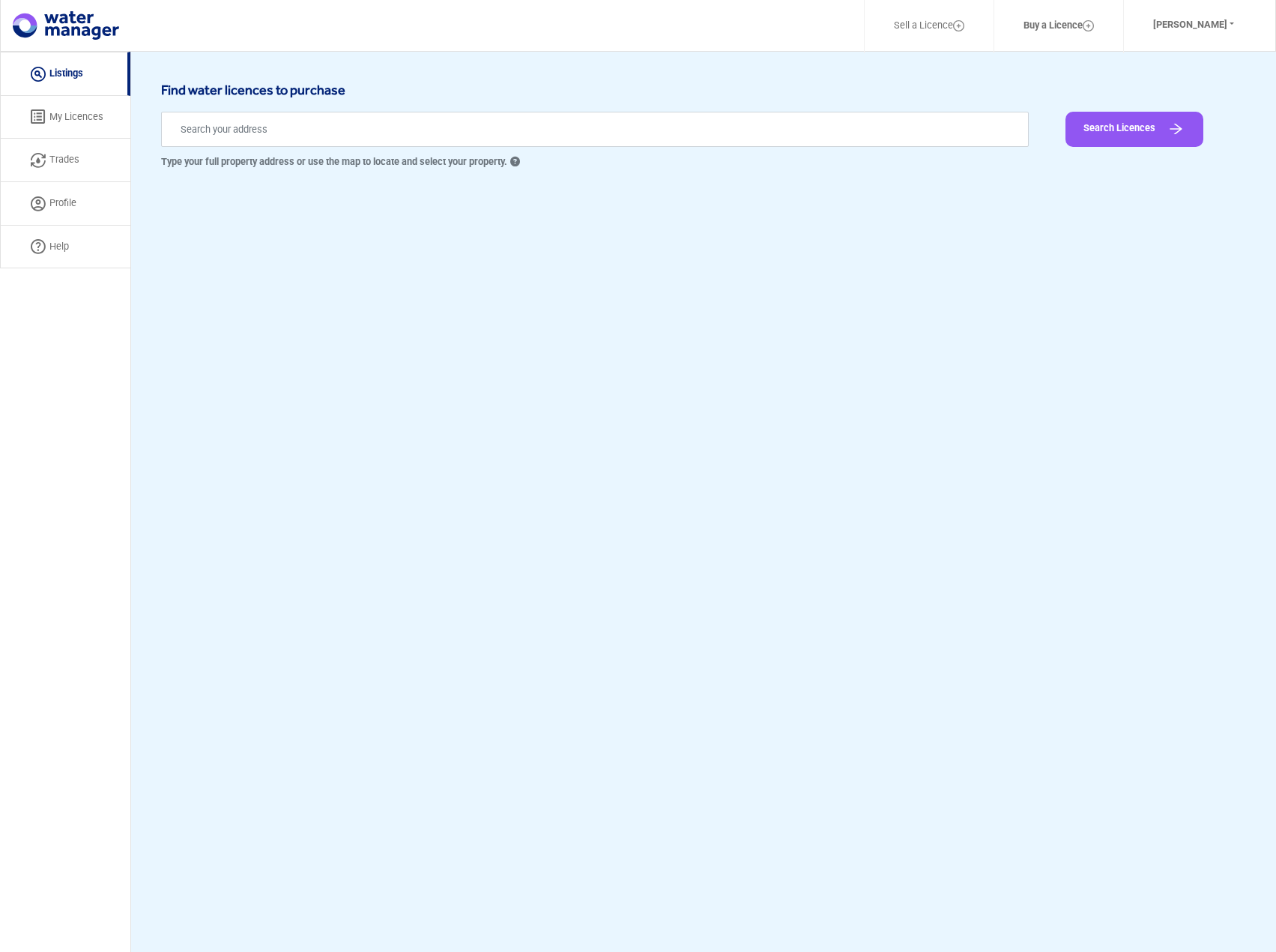
click at [67, 110] on link "My Licences" at bounding box center [65, 118] width 130 height 44
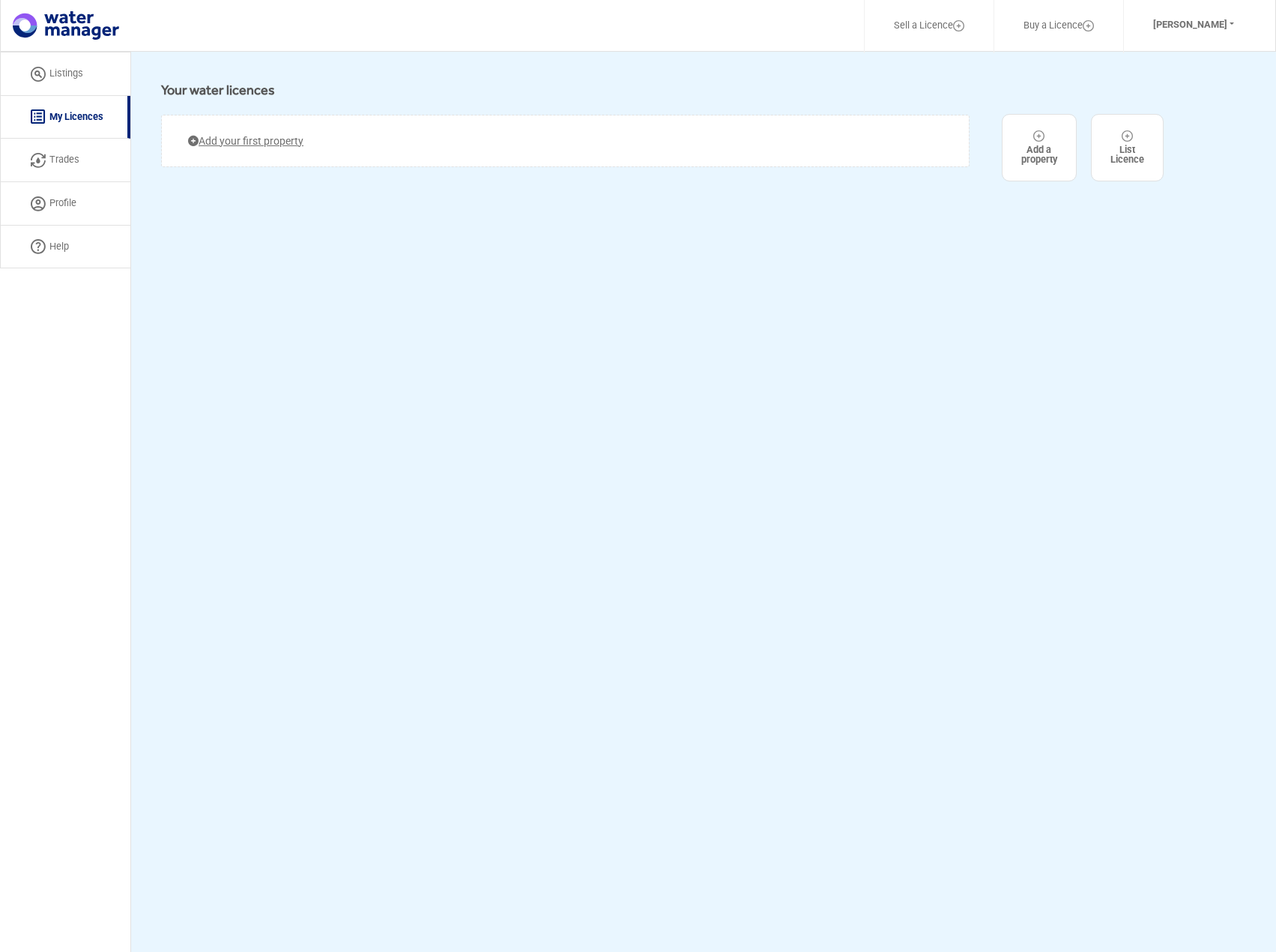
click at [228, 141] on link "Add your first property" at bounding box center [245, 141] width 115 height 15
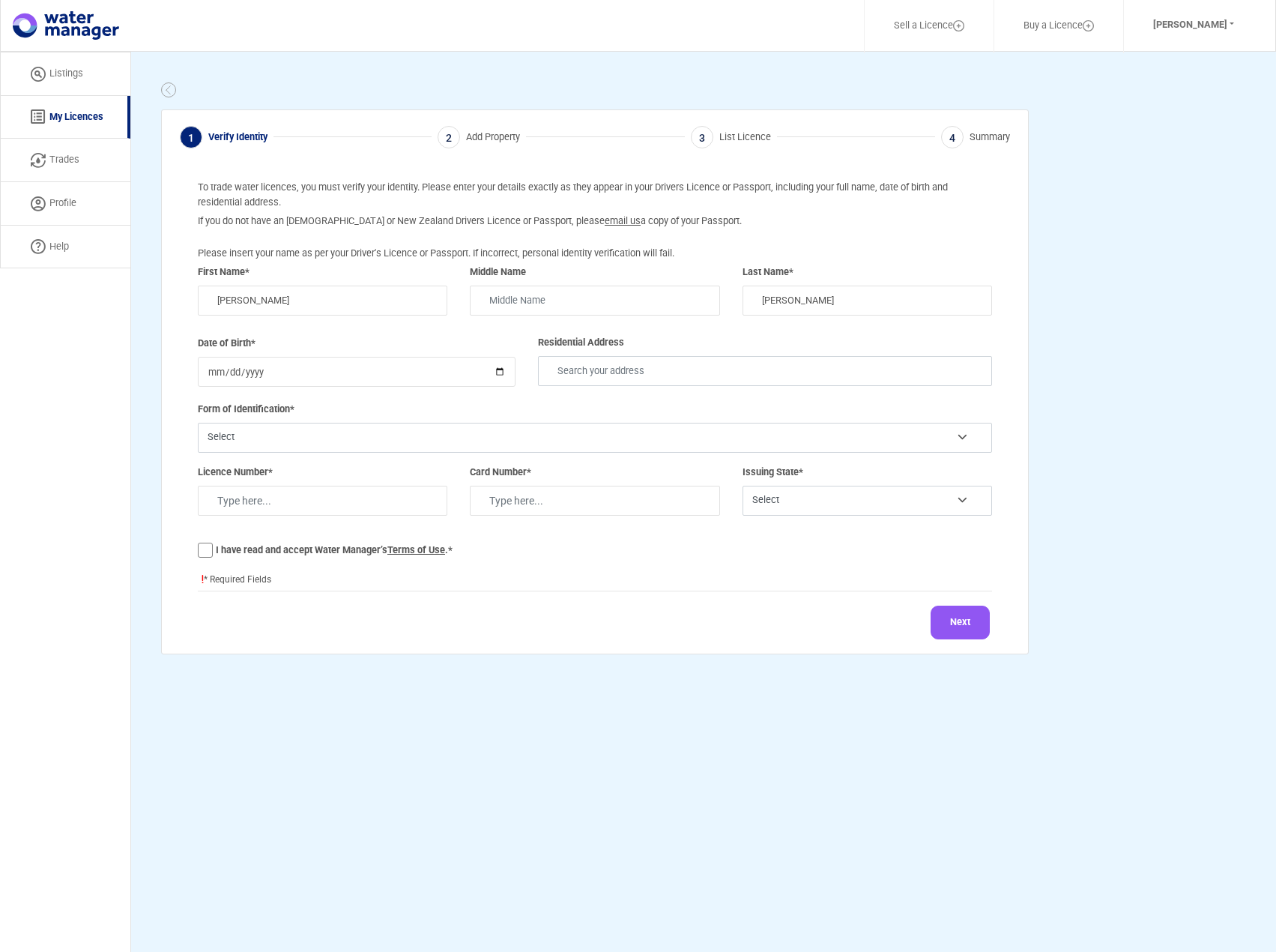
click at [71, 75] on link "Listings" at bounding box center [65, 74] width 130 height 44
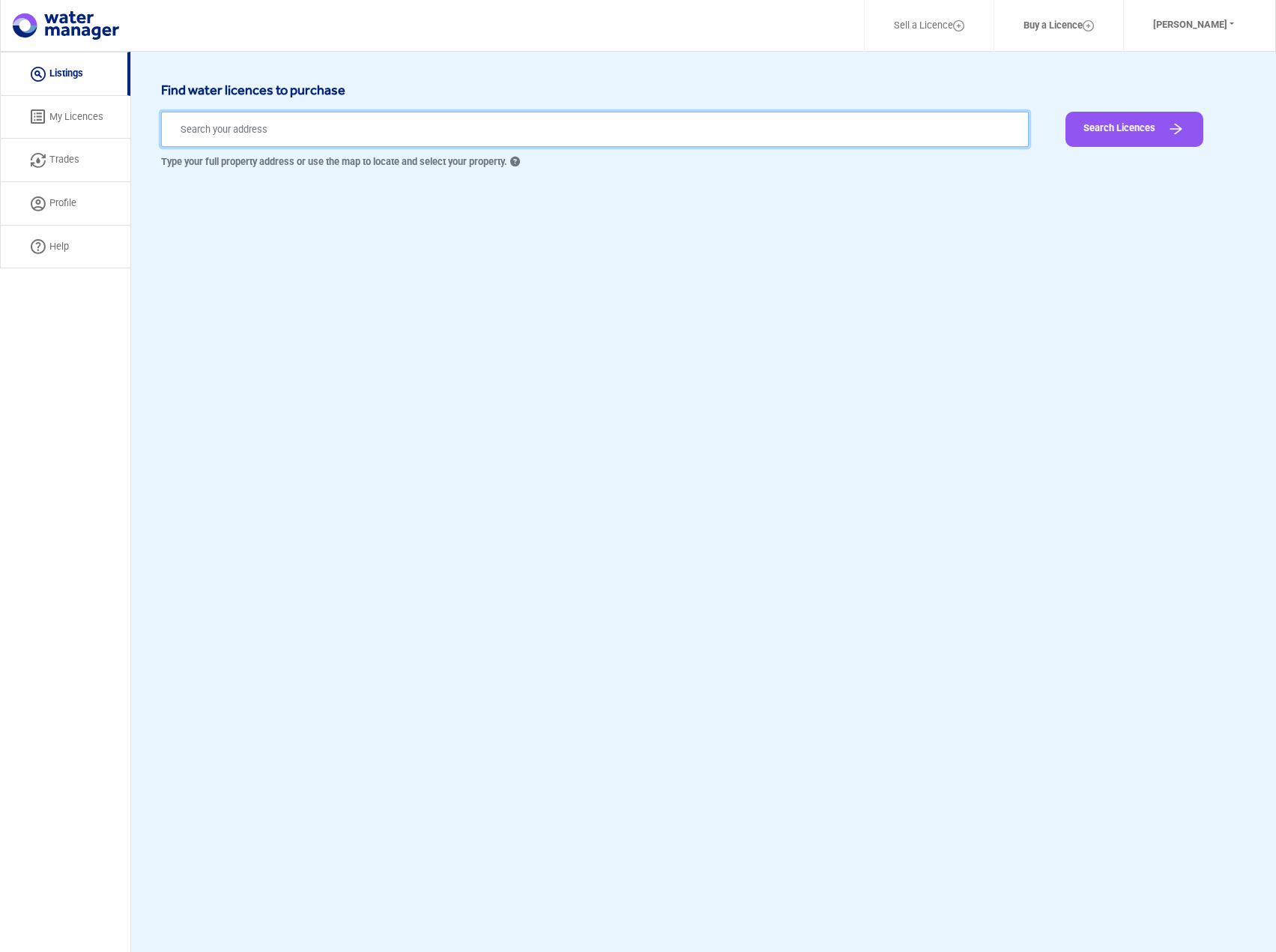
click at [600, 127] on input "text" at bounding box center [595, 129] width 868 height 35
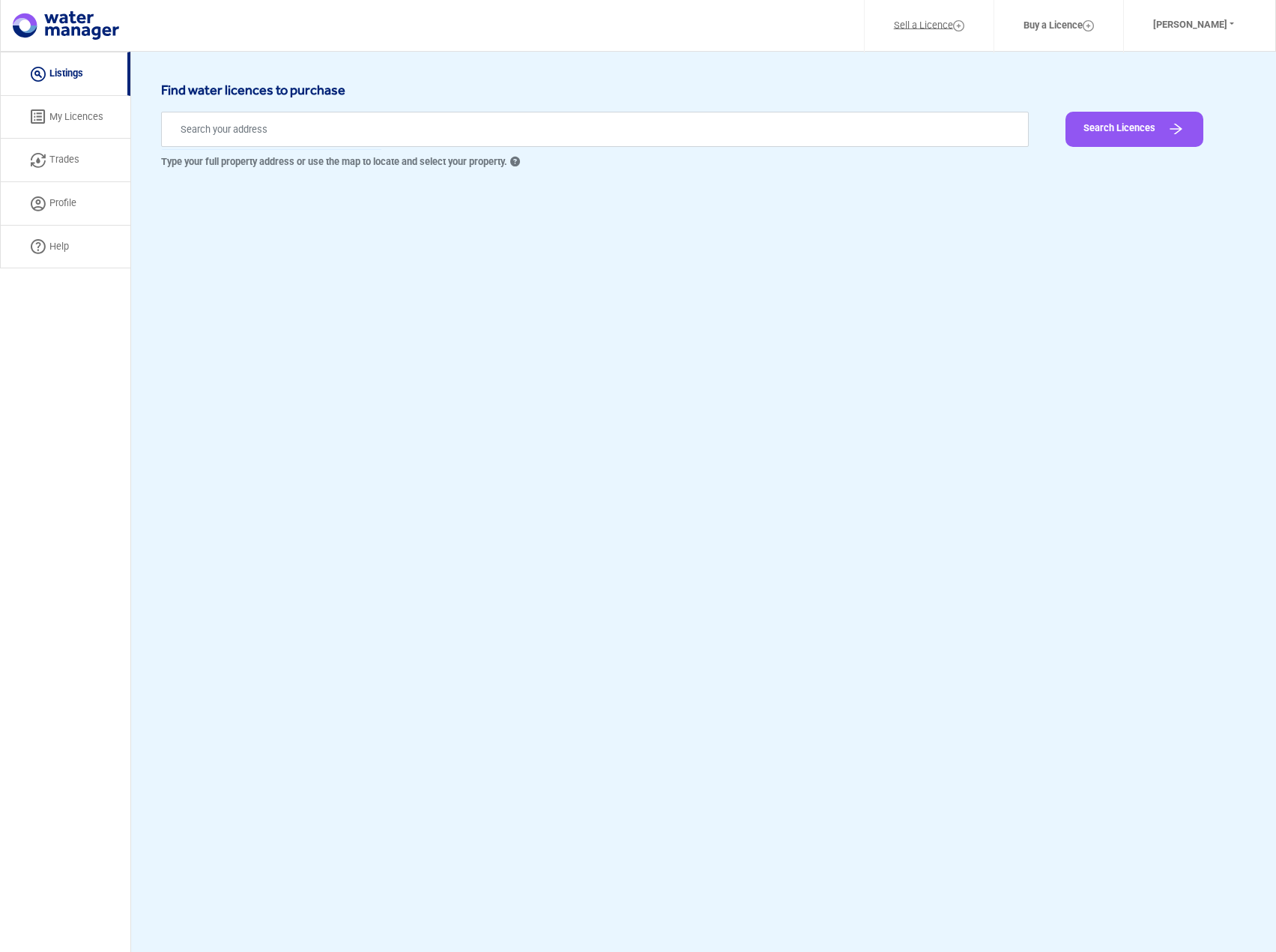
click at [925, 33] on link "Sell a Licence" at bounding box center [929, 25] width 110 height 35
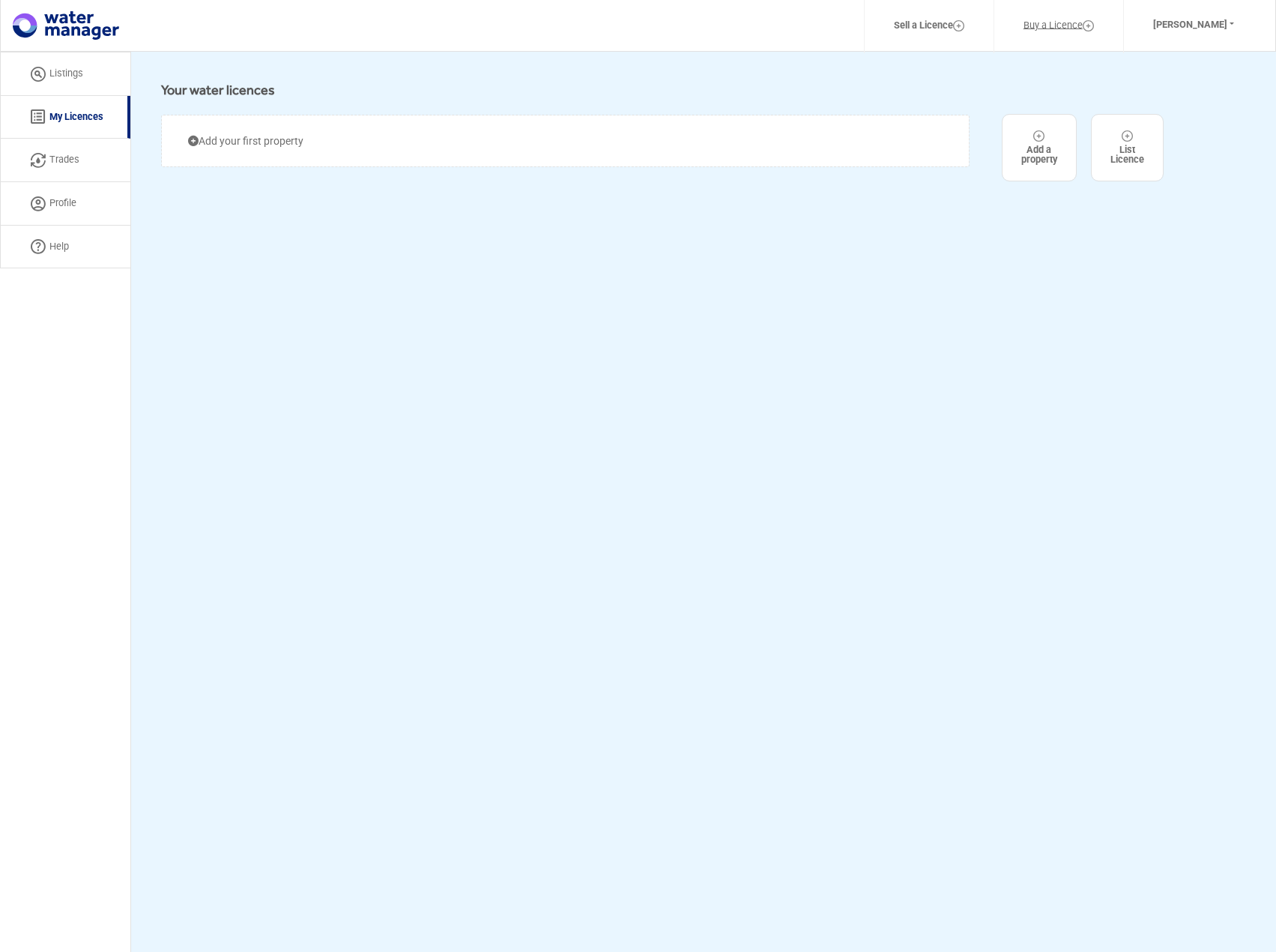
click at [1067, 26] on link "Buy a Licence" at bounding box center [1059, 25] width 110 height 35
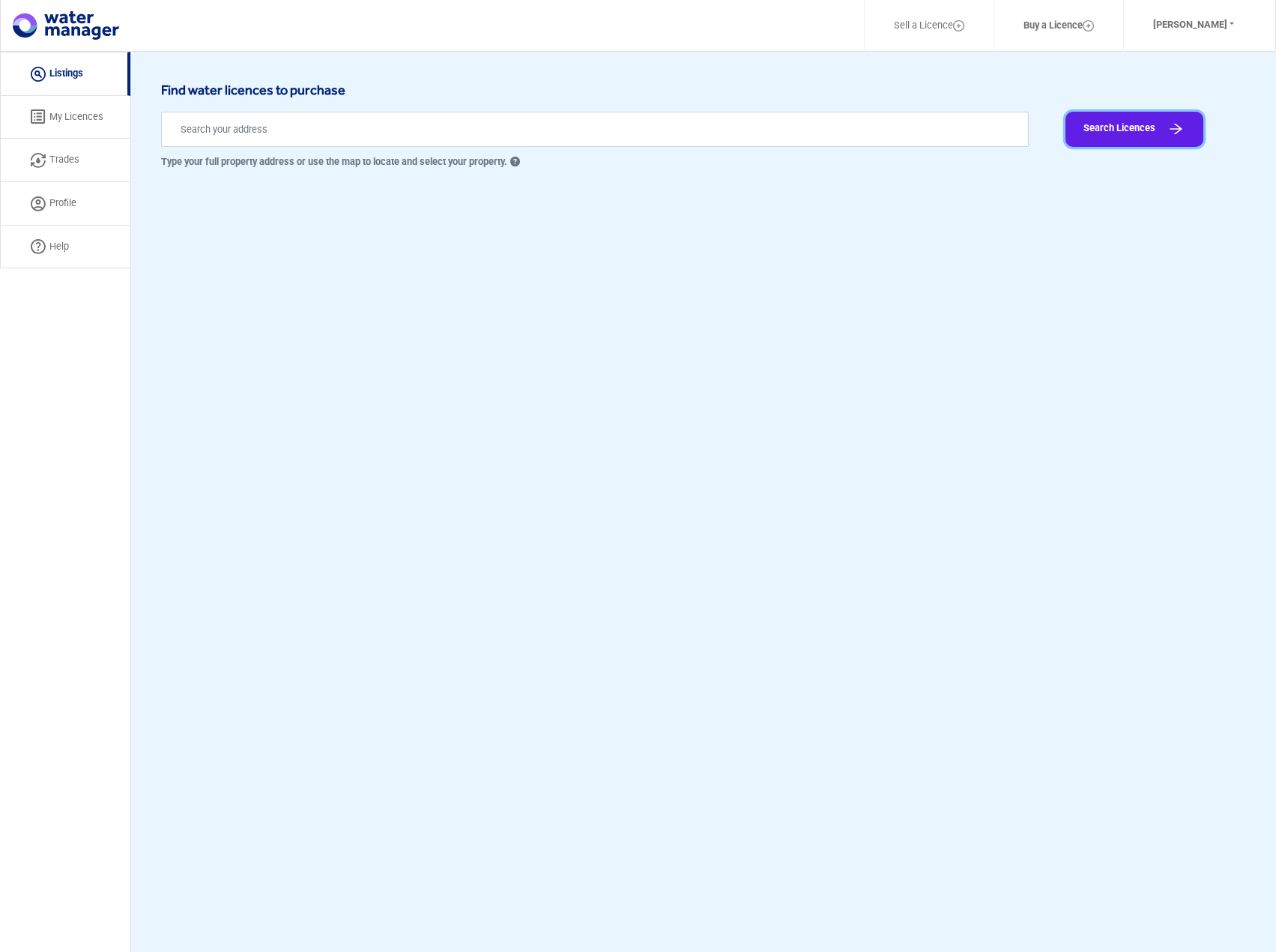
click at [1118, 127] on button "Search Licences" at bounding box center [1135, 129] width 138 height 35
click at [1158, 121] on button "Search Licences" at bounding box center [1135, 129] width 138 height 35
click at [520, 160] on icon at bounding box center [514, 162] width 13 height 10
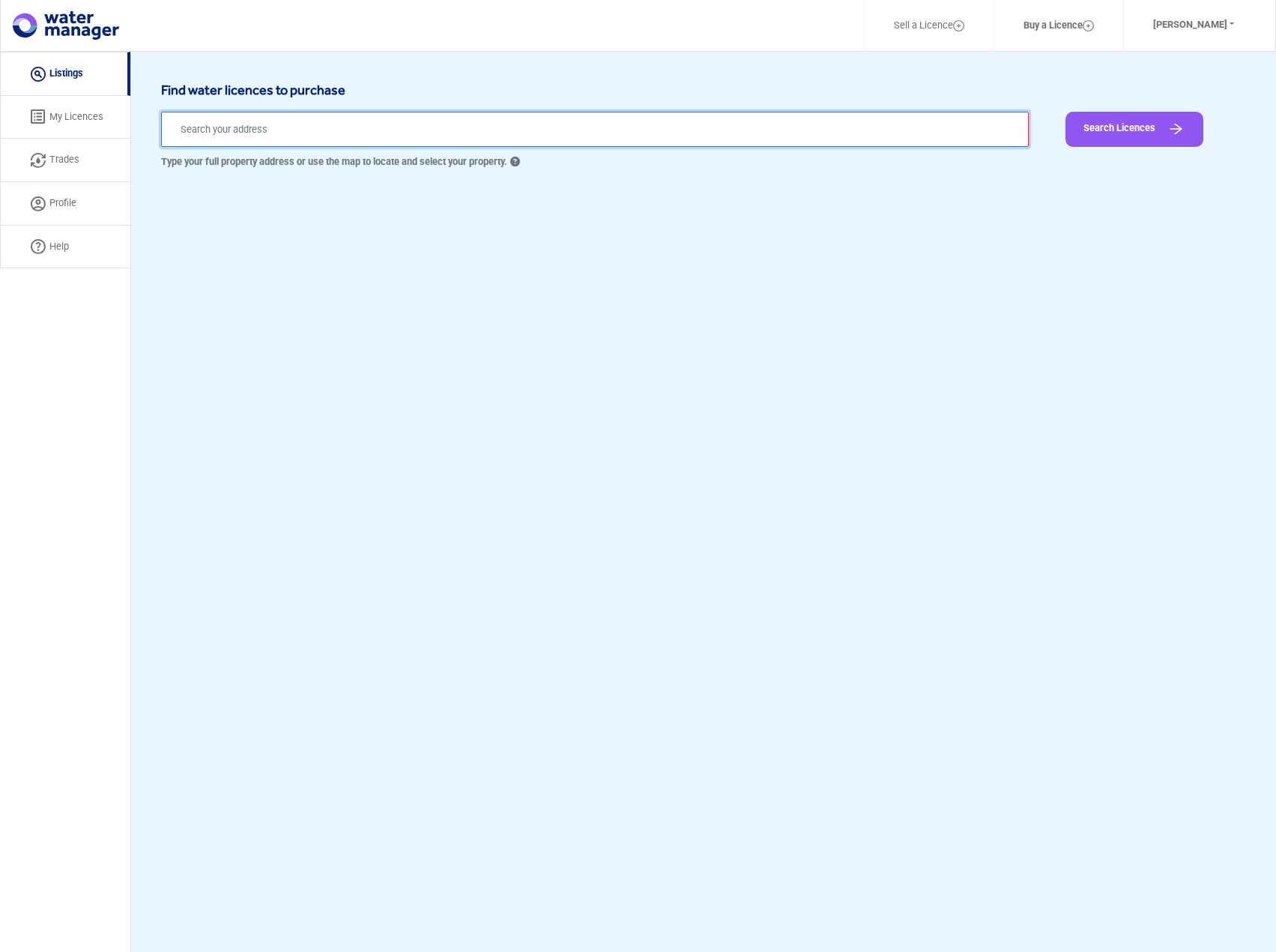
click at [330, 124] on input "text" at bounding box center [595, 129] width 868 height 35
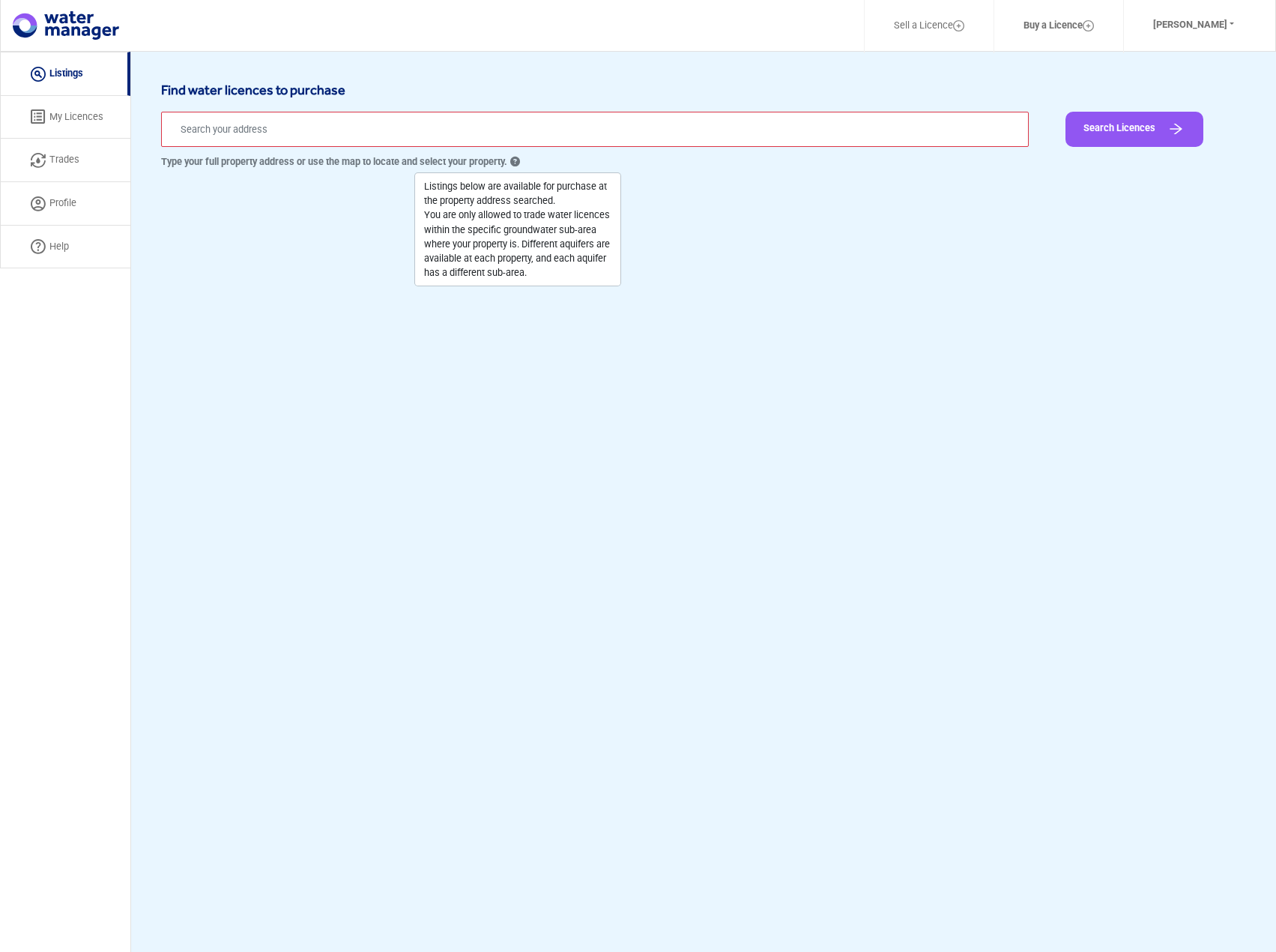
click at [515, 164] on icon at bounding box center [514, 162] width 13 height 10
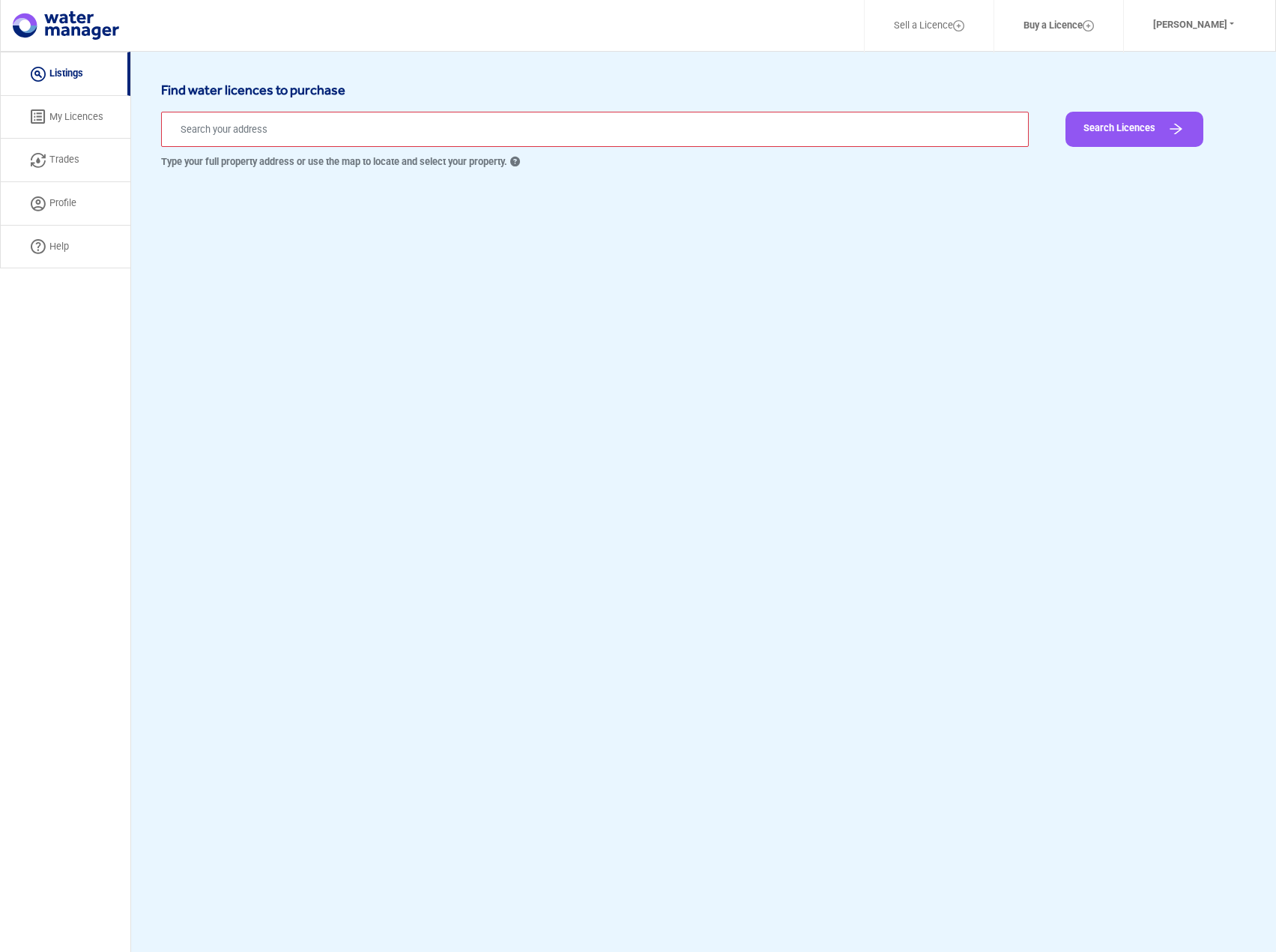
click at [515, 164] on icon at bounding box center [514, 162] width 13 height 10
click at [518, 160] on icon at bounding box center [514, 162] width 13 height 10
drag, startPoint x: 738, startPoint y: 110, endPoint x: 738, endPoint y: 127, distance: 17.0
click at [738, 111] on div "Type your full property address or use the map to locate and select your proper…" at bounding box center [595, 144] width 868 height 80
click at [735, 135] on input "text" at bounding box center [595, 129] width 868 height 35
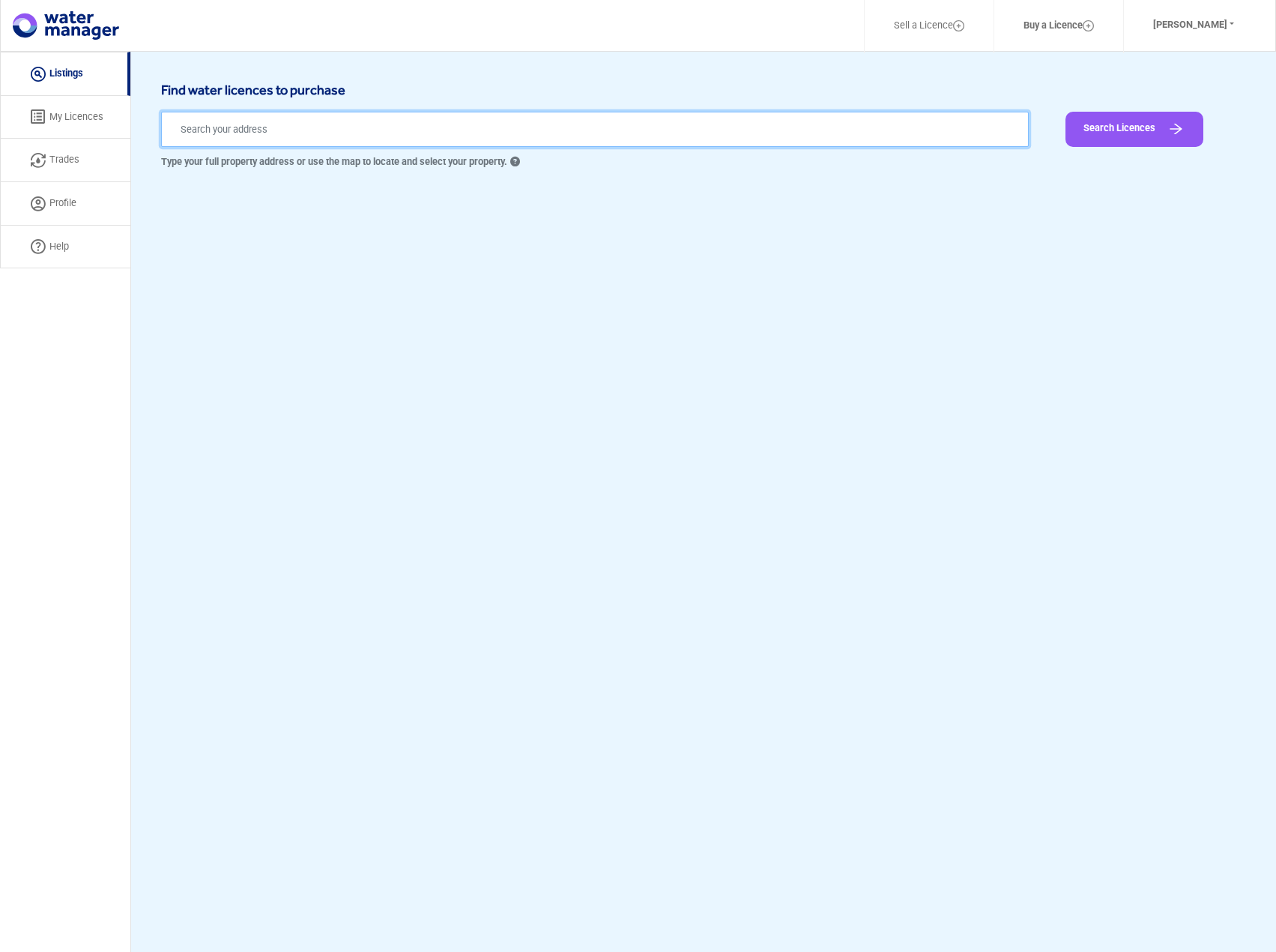
click at [734, 135] on input "text" at bounding box center [595, 129] width 868 height 35
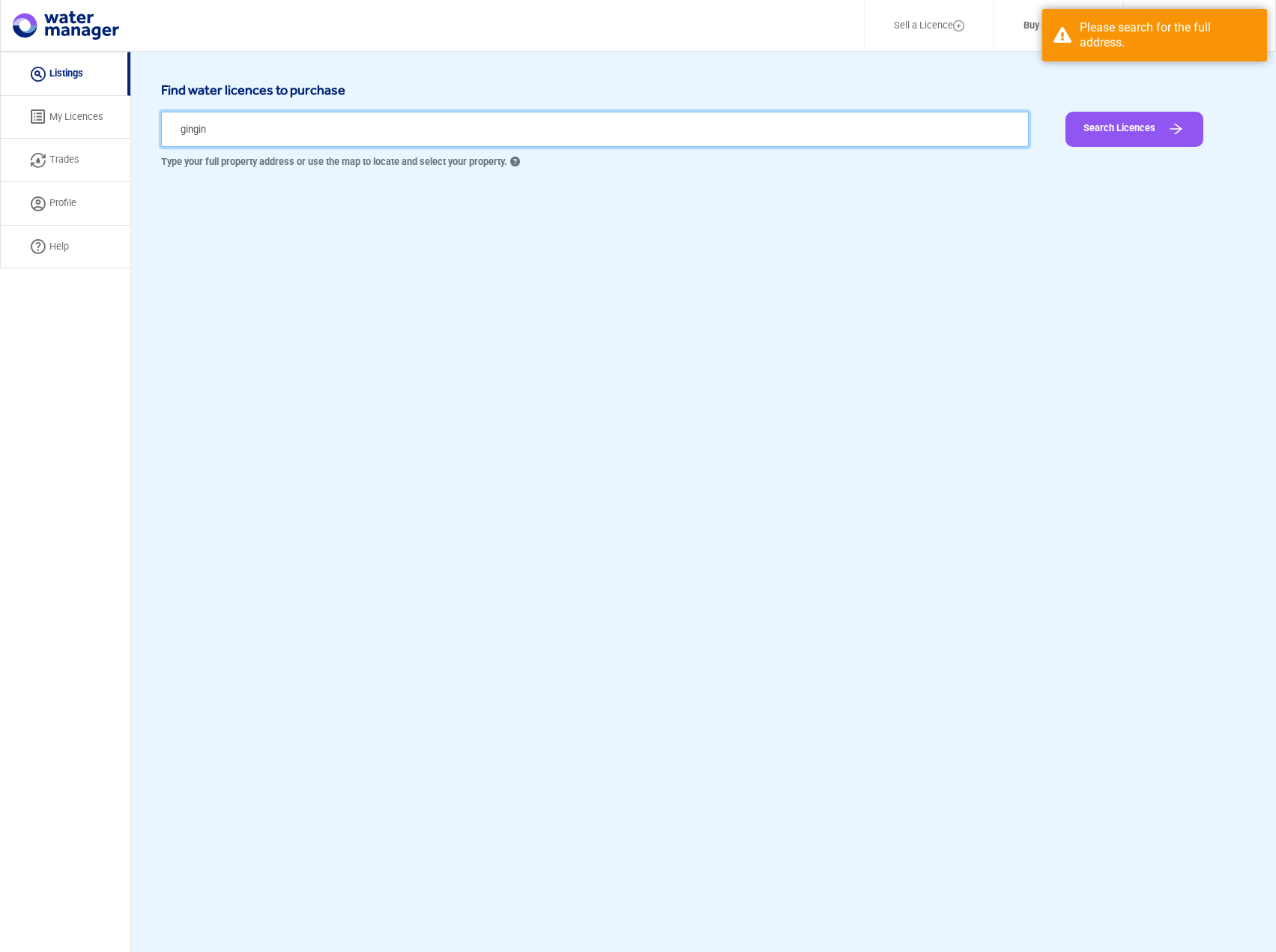
type input "gingin"
click at [1066, 112] on button "Search Licences" at bounding box center [1135, 129] width 138 height 35
click at [728, 134] on input "gingin" at bounding box center [595, 129] width 868 height 35
click at [279, 132] on input "gingin" at bounding box center [595, 129] width 868 height 35
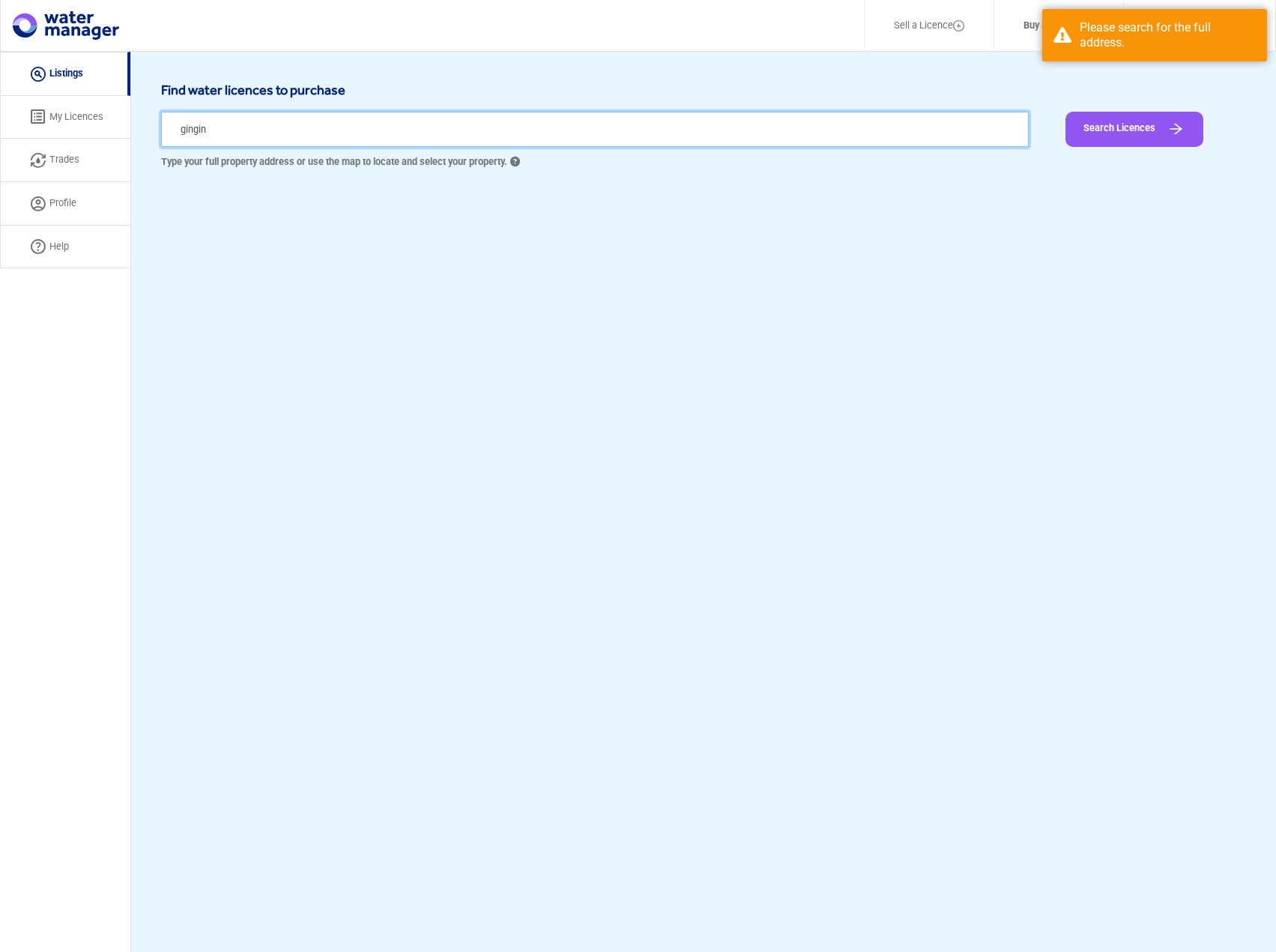
click at [279, 132] on input "gingin" at bounding box center [595, 129] width 868 height 35
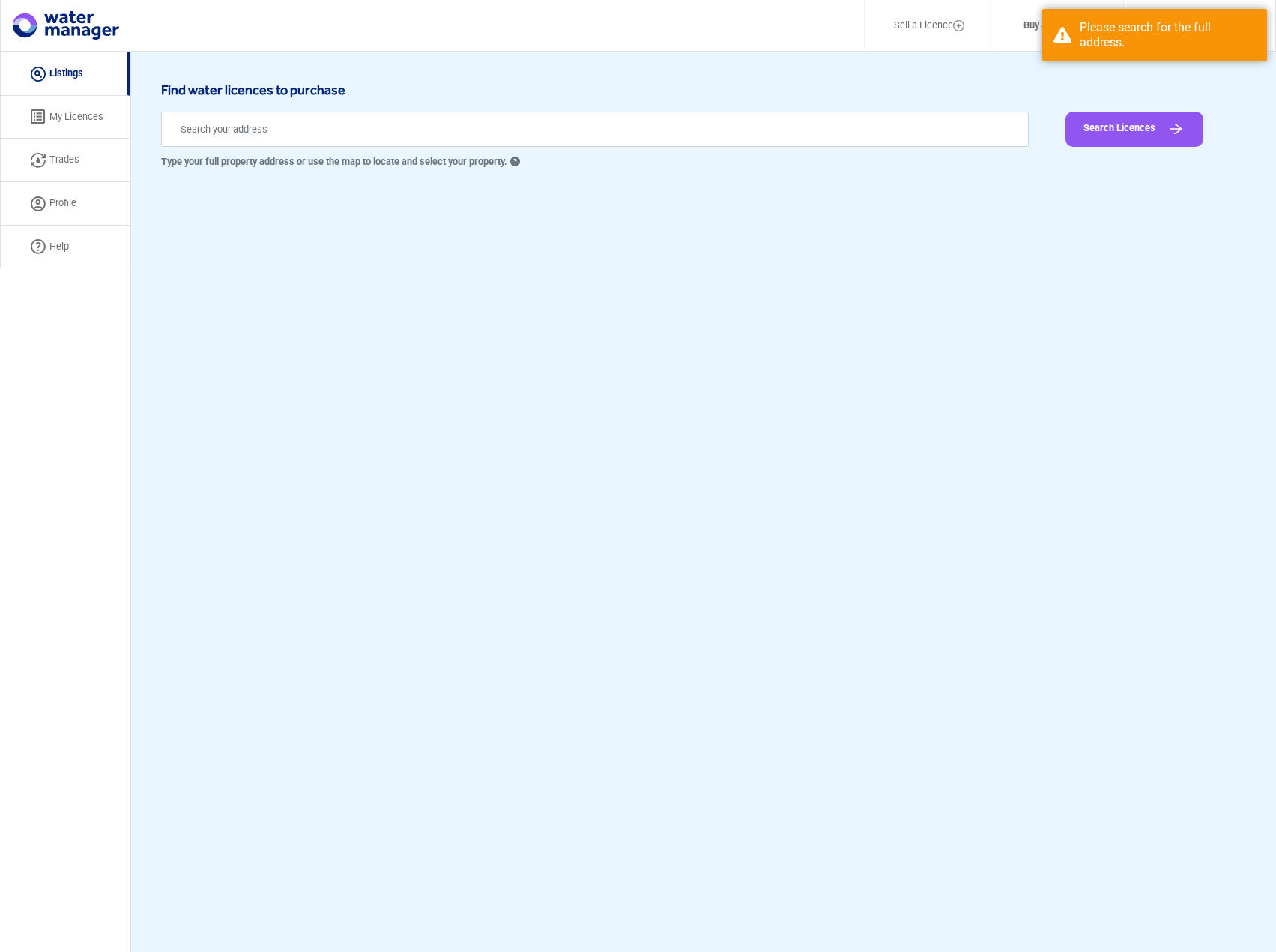
click at [66, 152] on link "Trades" at bounding box center [65, 160] width 130 height 44
select select "active"
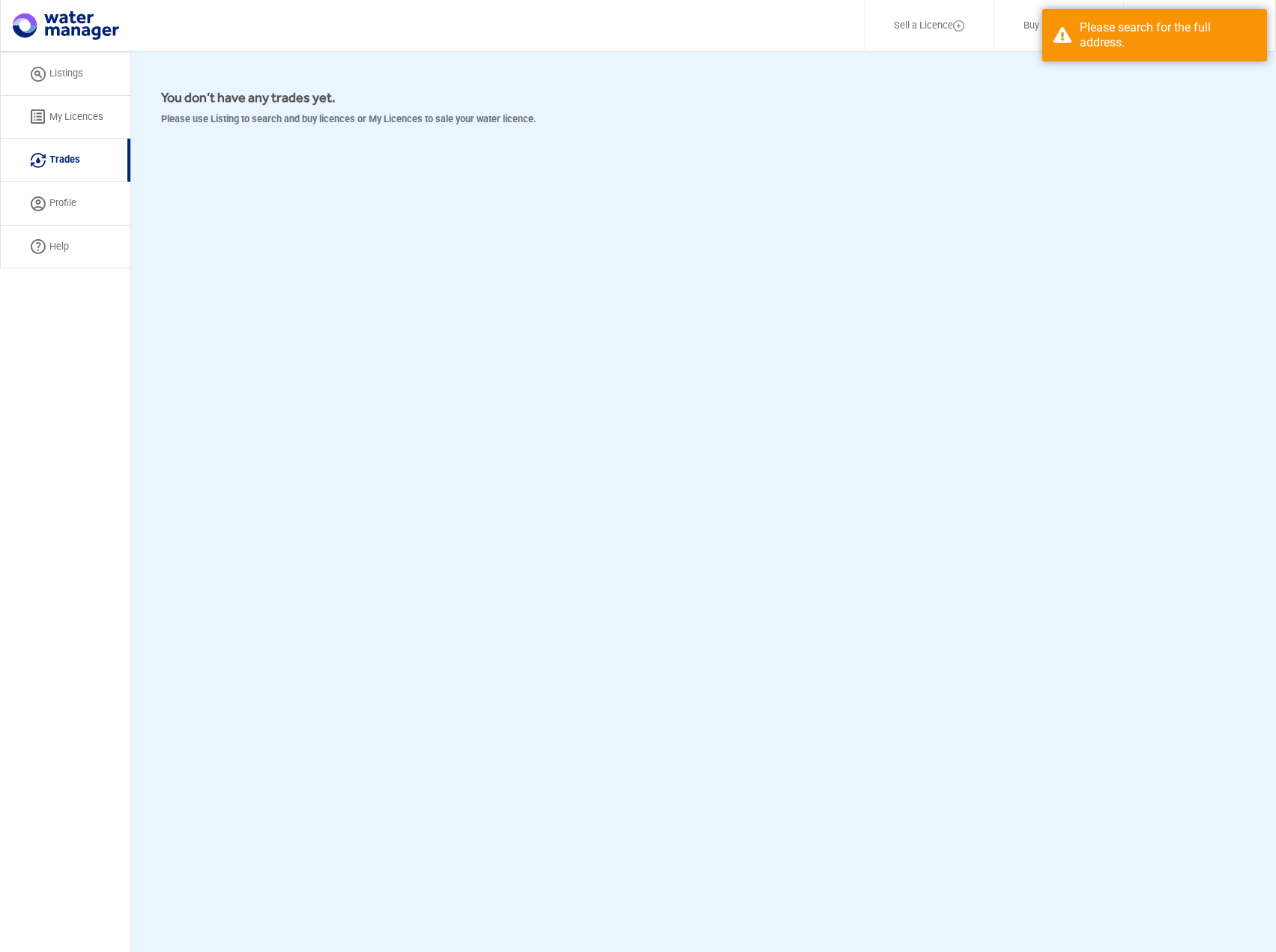
click at [57, 131] on link "My Licences" at bounding box center [65, 118] width 130 height 44
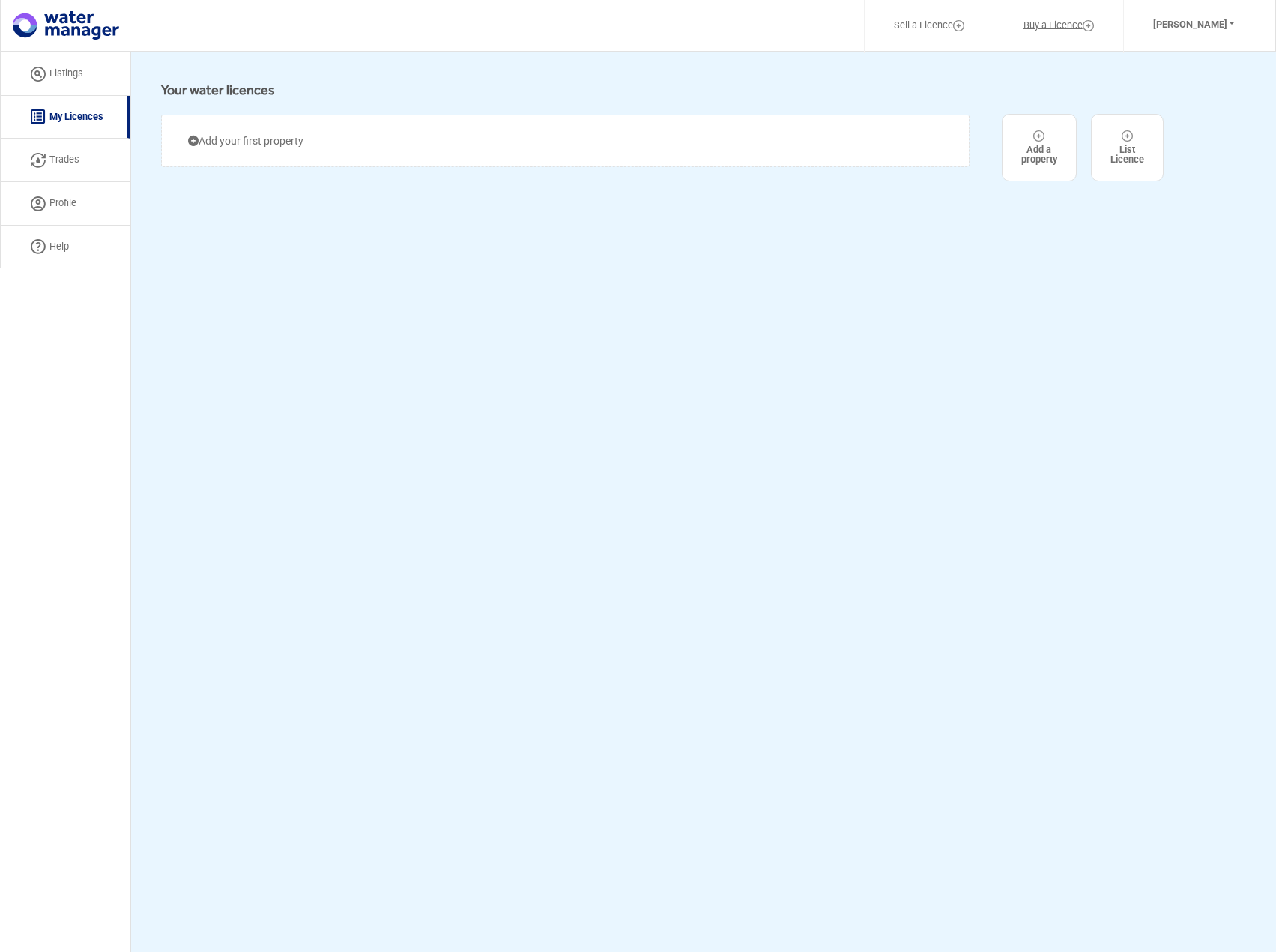
click at [1035, 27] on link "Buy a Licence" at bounding box center [1059, 25] width 110 height 35
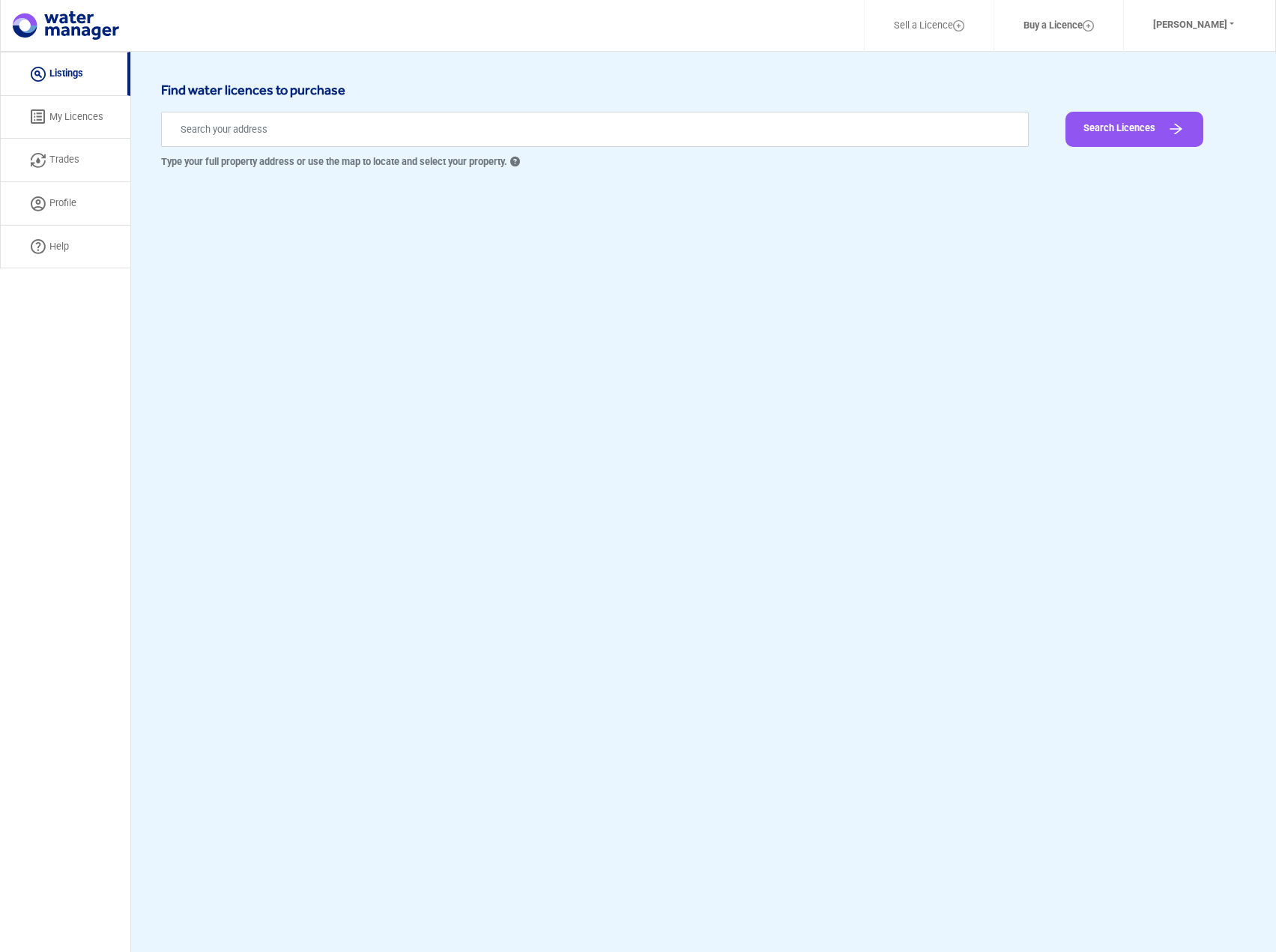
click at [65, 37] on img at bounding box center [66, 25] width 106 height 29
